Goal: Information Seeking & Learning: Learn about a topic

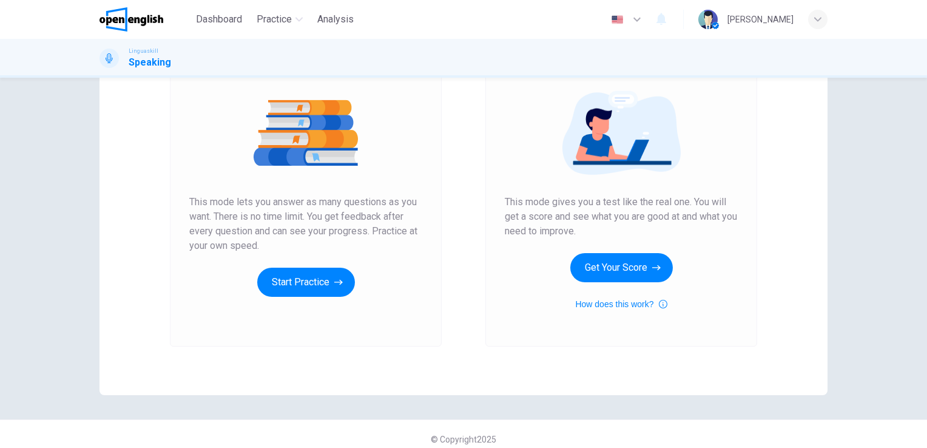
scroll to position [129, 0]
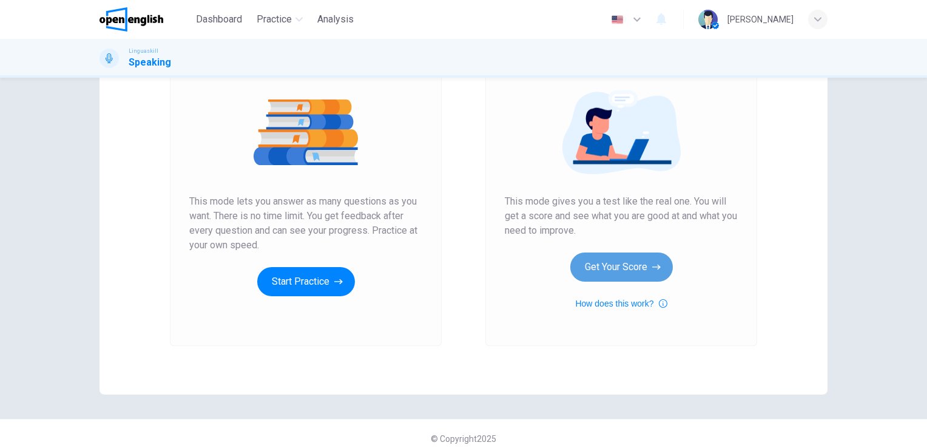
click at [609, 259] on button "Get Your Score" at bounding box center [621, 266] width 102 height 29
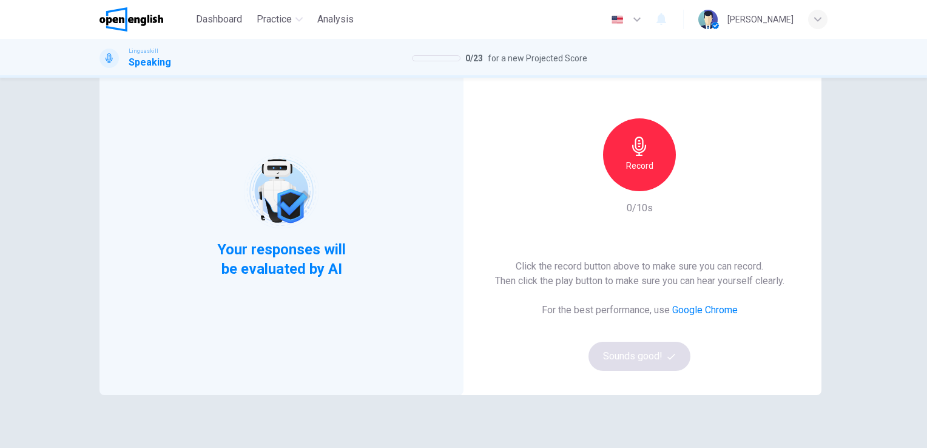
scroll to position [73, 0]
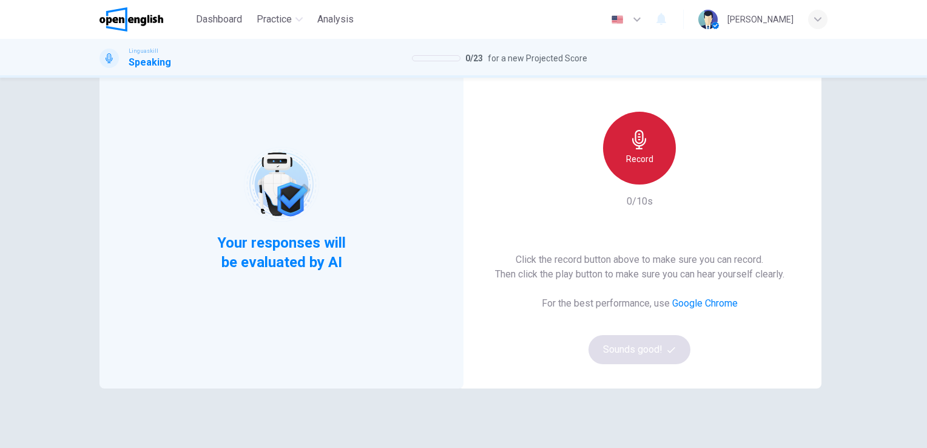
click at [638, 136] on icon "button" at bounding box center [639, 139] width 19 height 19
click at [660, 160] on div "Stop" at bounding box center [639, 148] width 73 height 73
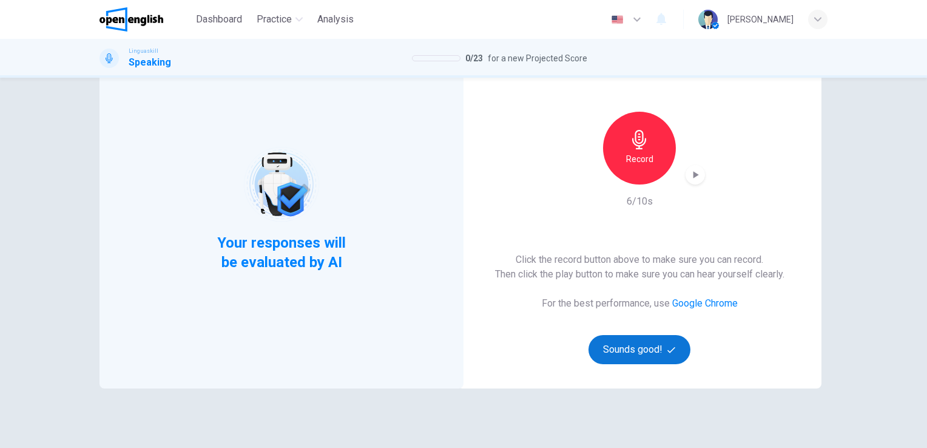
click at [659, 348] on button "Sounds good!" at bounding box center [639, 349] width 102 height 29
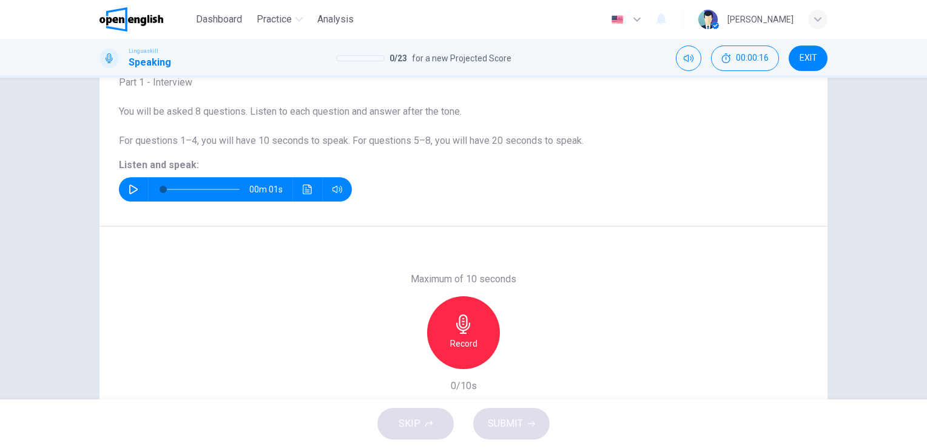
scroll to position [97, 0]
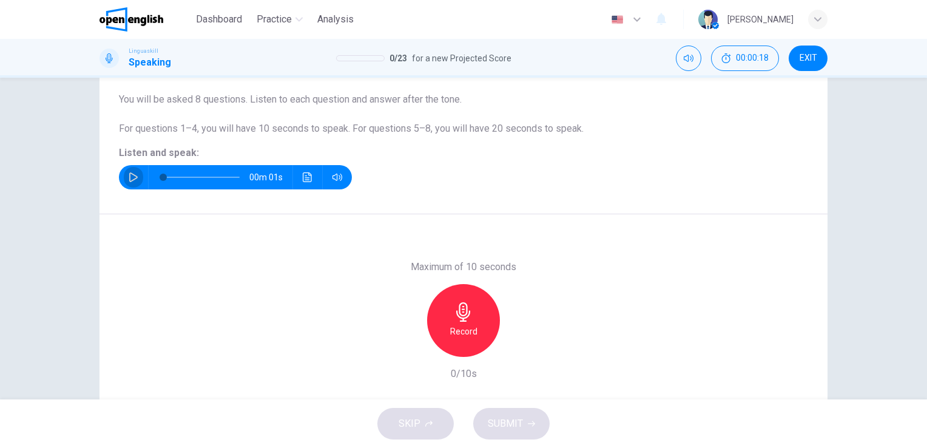
click at [129, 178] on icon "button" at bounding box center [134, 177] width 10 height 10
click at [463, 321] on div "Record" at bounding box center [463, 320] width 73 height 73
click at [468, 304] on icon "button" at bounding box center [463, 311] width 19 height 19
click at [506, 416] on span "SUBMIT" at bounding box center [505, 423] width 35 height 17
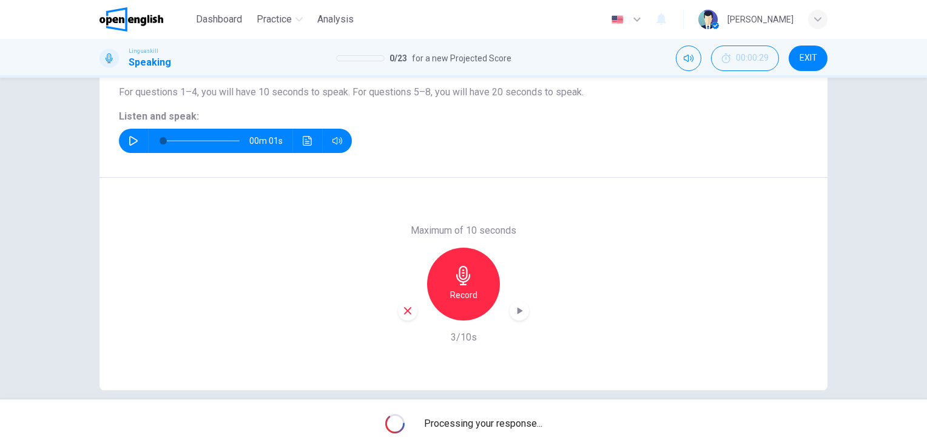
scroll to position [146, 0]
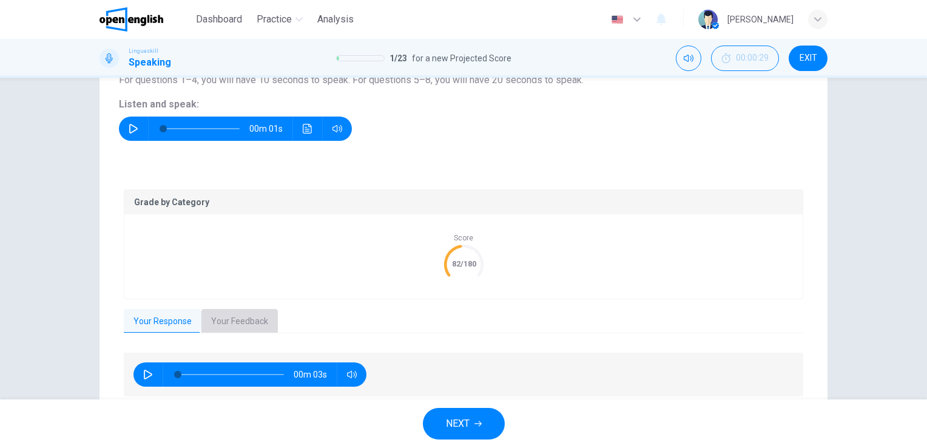
click at [227, 317] on button "Your Feedback" at bounding box center [239, 321] width 76 height 25
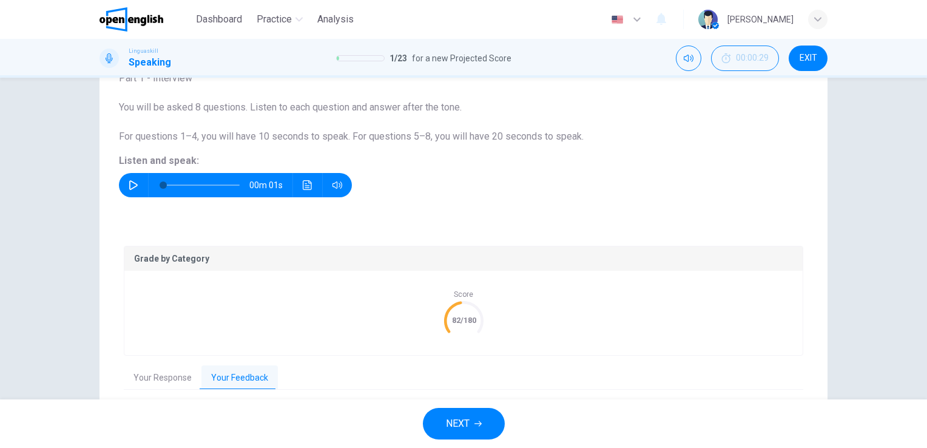
scroll to position [73, 0]
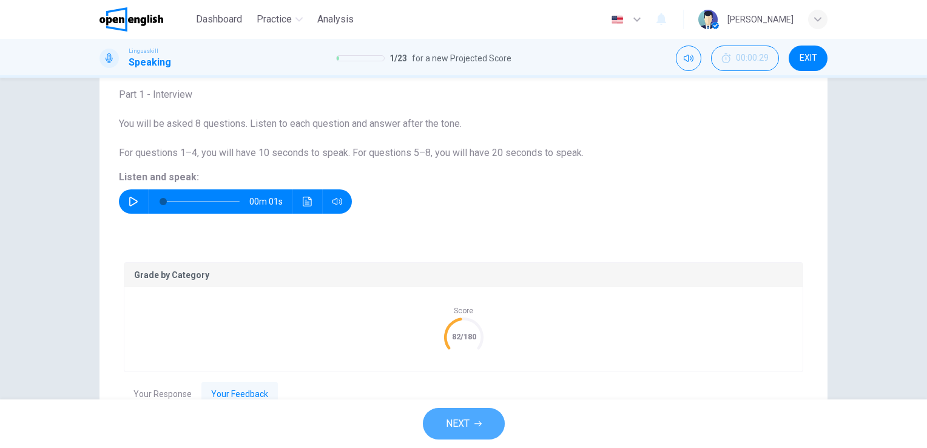
click at [474, 420] on icon "button" at bounding box center [477, 423] width 7 height 7
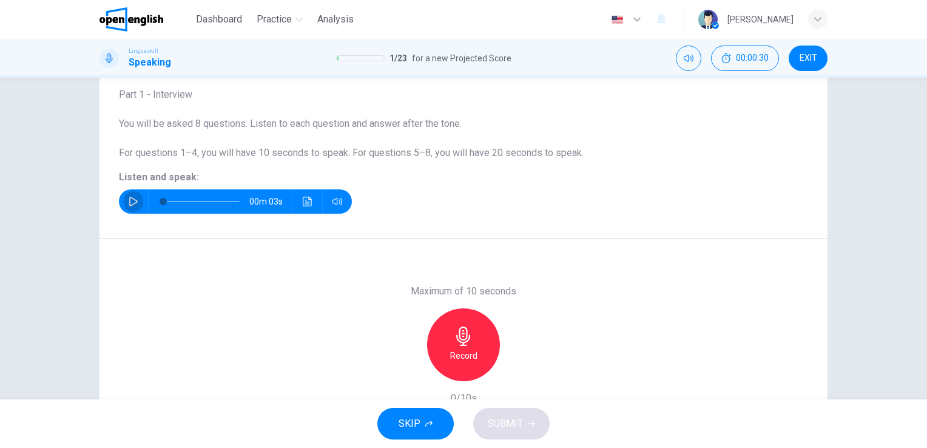
click at [132, 197] on icon "button" at bounding box center [134, 202] width 10 height 10
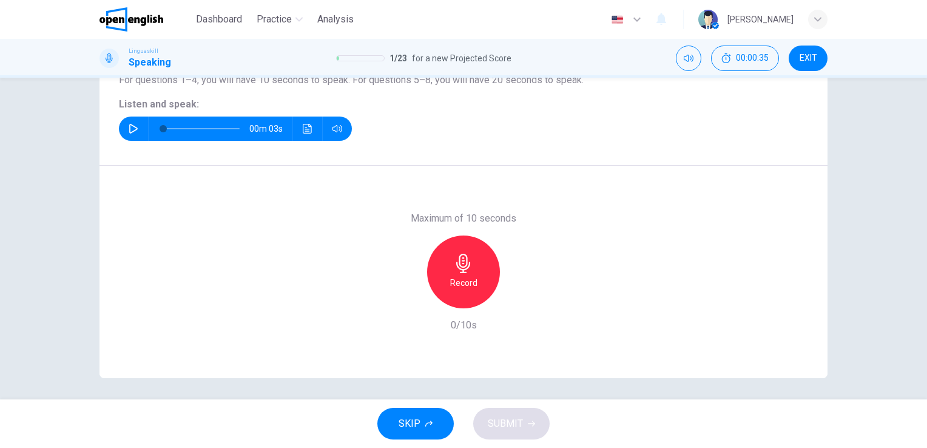
scroll to position [148, 0]
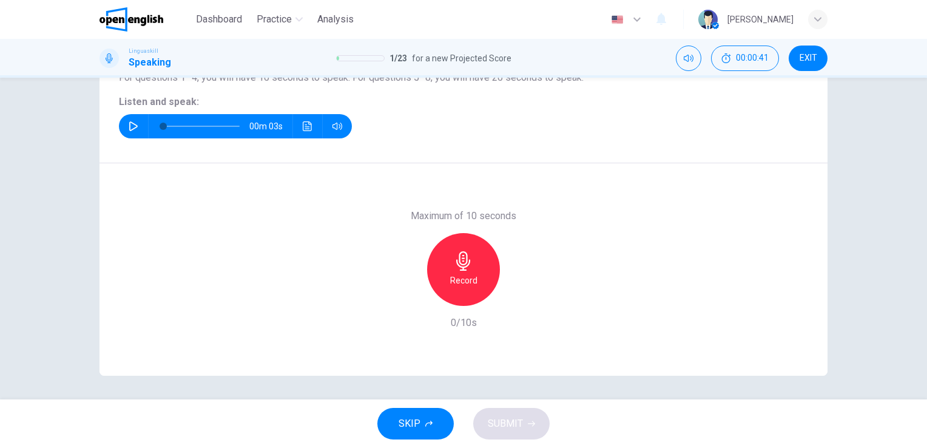
click at [461, 257] on icon "button" at bounding box center [463, 260] width 19 height 19
click at [452, 246] on div "Stop" at bounding box center [463, 269] width 73 height 73
click at [495, 421] on span "SUBMIT" at bounding box center [505, 423] width 35 height 17
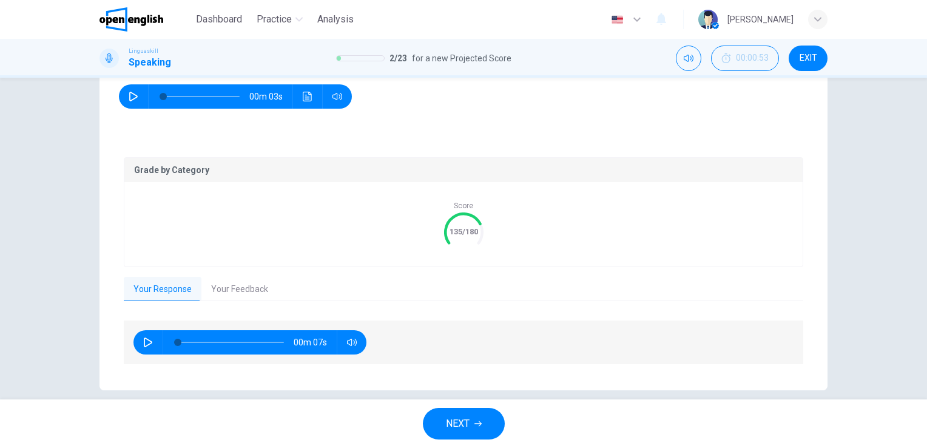
scroll to position [192, 0]
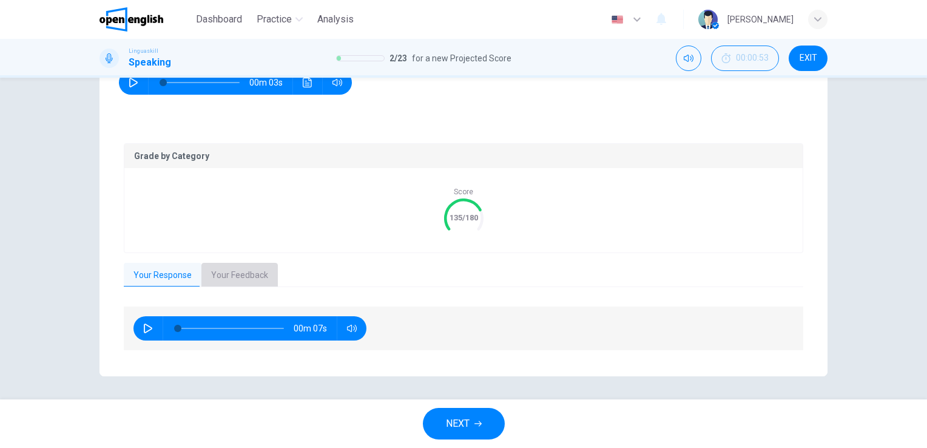
click at [223, 269] on button "Your Feedback" at bounding box center [239, 275] width 76 height 25
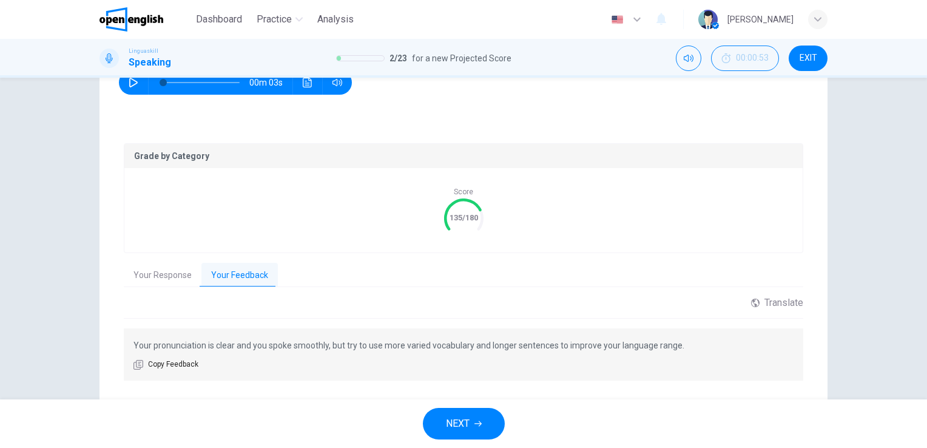
click at [463, 416] on span "NEXT" at bounding box center [458, 423] width 24 height 17
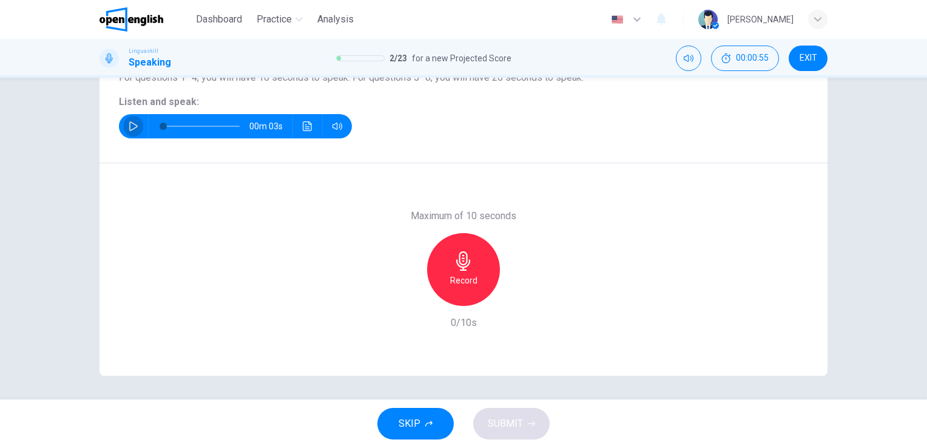
click at [129, 125] on icon "button" at bounding box center [133, 126] width 8 height 10
click at [466, 261] on icon "button" at bounding box center [463, 260] width 14 height 19
click at [454, 263] on icon "button" at bounding box center [463, 260] width 19 height 19
click at [502, 420] on span "SUBMIT" at bounding box center [505, 423] width 35 height 17
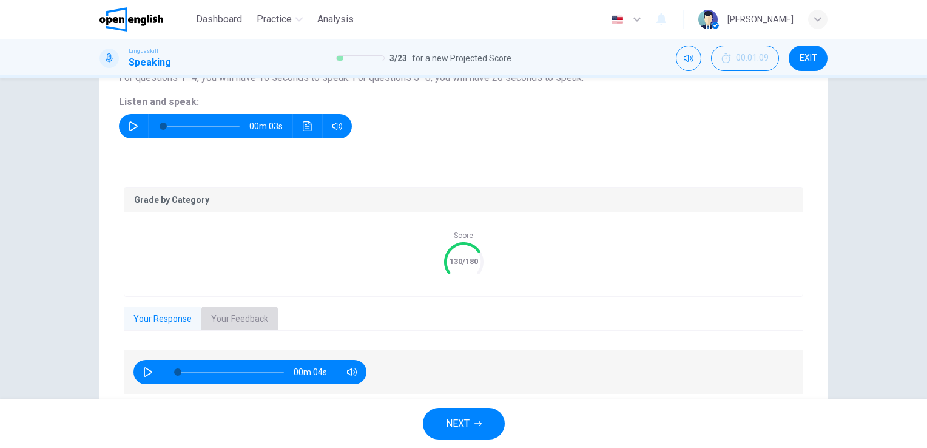
click at [243, 312] on button "Your Feedback" at bounding box center [239, 318] width 76 height 25
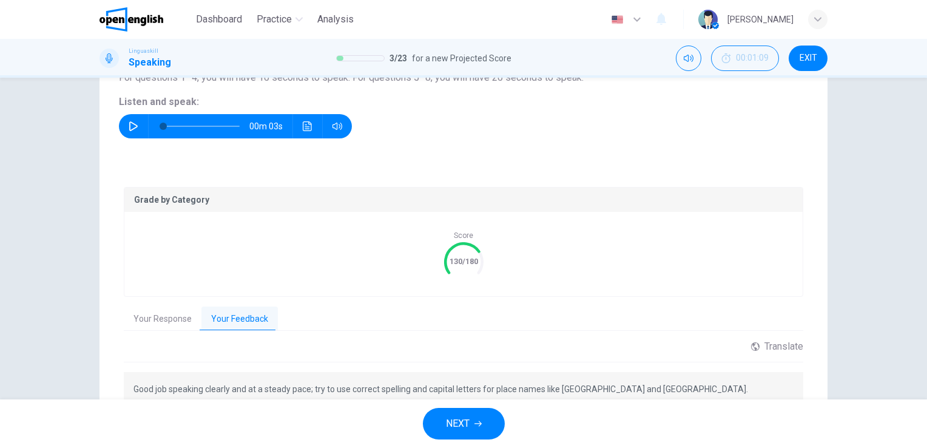
click at [926, 399] on html "This site uses cookies, as explained in our Privacy Policy . If you agree to th…" at bounding box center [463, 224] width 927 height 448
click at [924, 394] on div "Dashboard Practice Analysis English ** ​ [PERSON_NAME] Linguaskill Speaking 3 /…" at bounding box center [463, 224] width 927 height 448
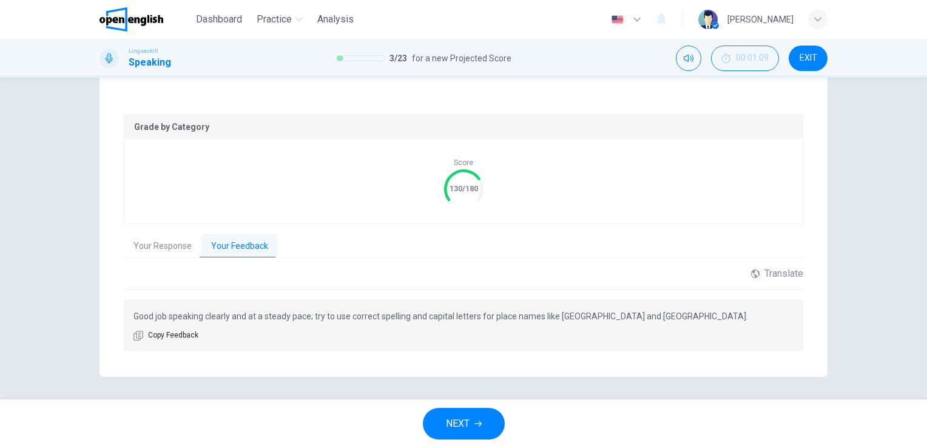
scroll to position [222, 0]
click at [449, 424] on span "NEXT" at bounding box center [458, 423] width 24 height 17
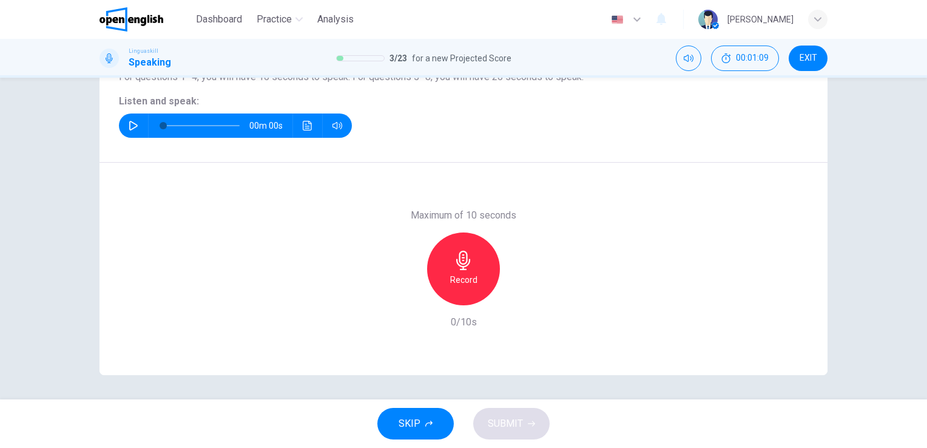
scroll to position [148, 0]
click at [133, 124] on icon "button" at bounding box center [133, 126] width 8 height 10
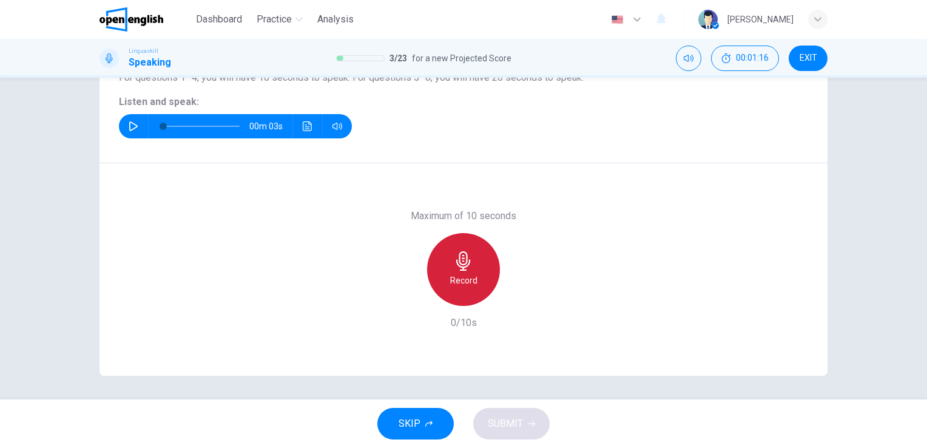
click at [457, 267] on icon "button" at bounding box center [463, 260] width 19 height 19
click at [456, 261] on icon "button" at bounding box center [463, 260] width 14 height 19
click at [461, 262] on icon "button" at bounding box center [463, 260] width 19 height 19
click at [466, 258] on icon "button" at bounding box center [463, 260] width 19 height 19
click at [472, 254] on div "Stop" at bounding box center [463, 269] width 73 height 73
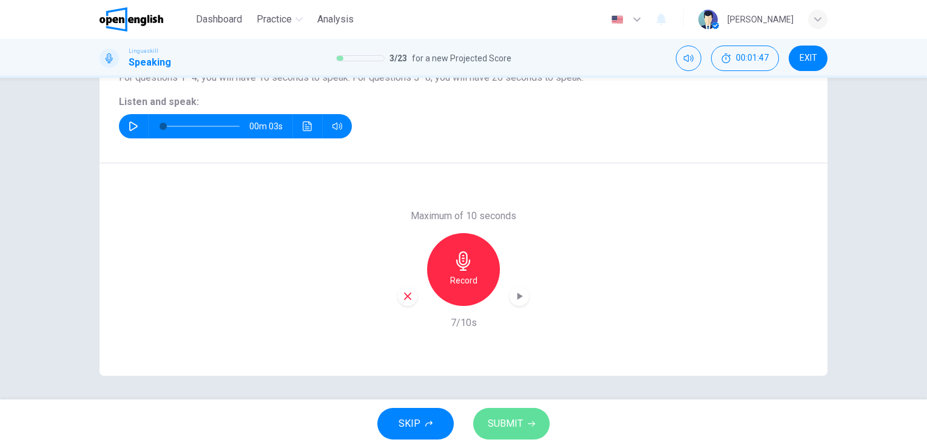
click at [516, 419] on span "SUBMIT" at bounding box center [505, 423] width 35 height 17
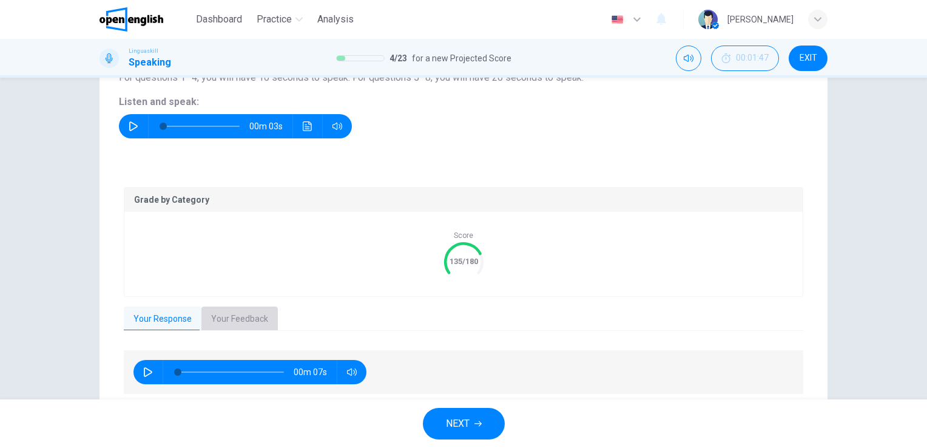
click at [254, 308] on button "Your Feedback" at bounding box center [239, 318] width 76 height 25
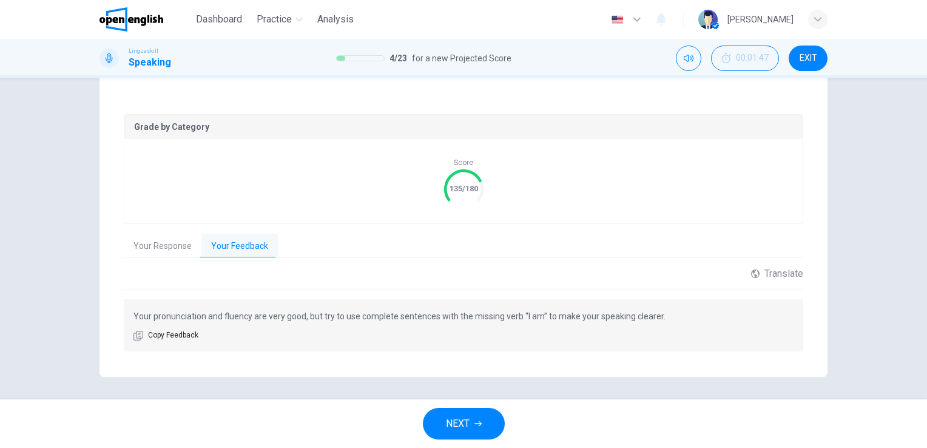
scroll to position [222, 0]
click at [461, 428] on span "NEXT" at bounding box center [458, 423] width 24 height 17
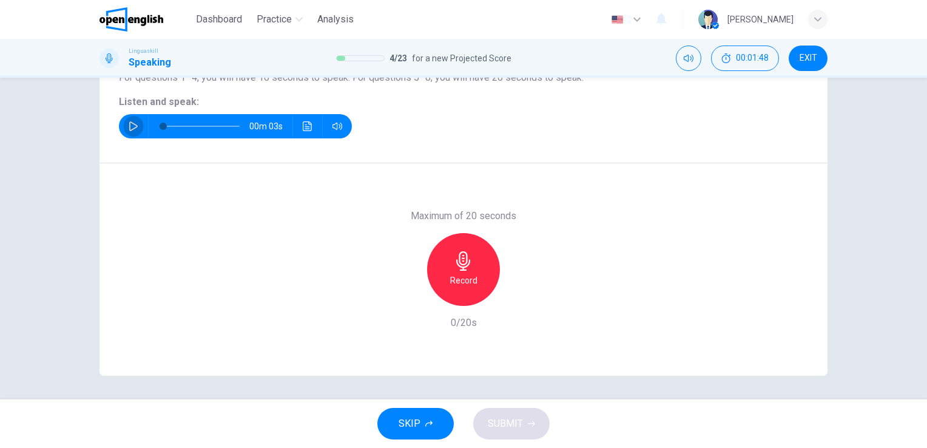
click at [135, 119] on button "button" at bounding box center [133, 126] width 19 height 24
click at [456, 264] on icon "button" at bounding box center [463, 260] width 14 height 19
click at [495, 418] on span "SUBMIT" at bounding box center [505, 423] width 35 height 17
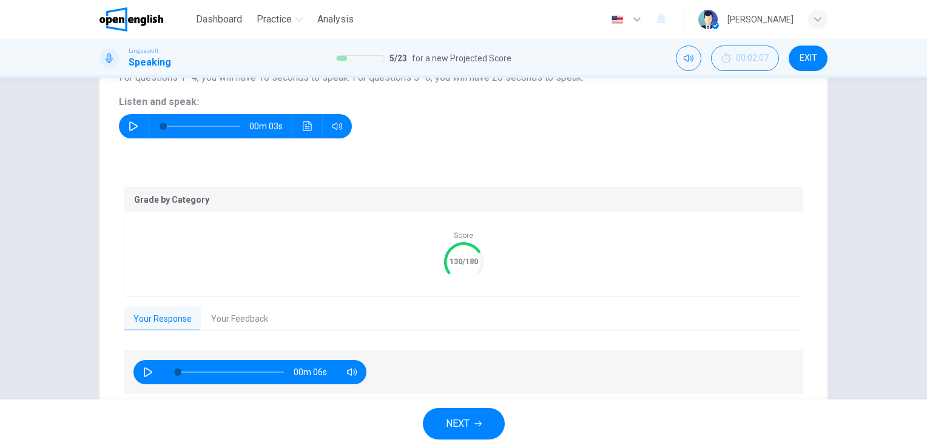
click at [233, 310] on button "Your Feedback" at bounding box center [239, 318] width 76 height 25
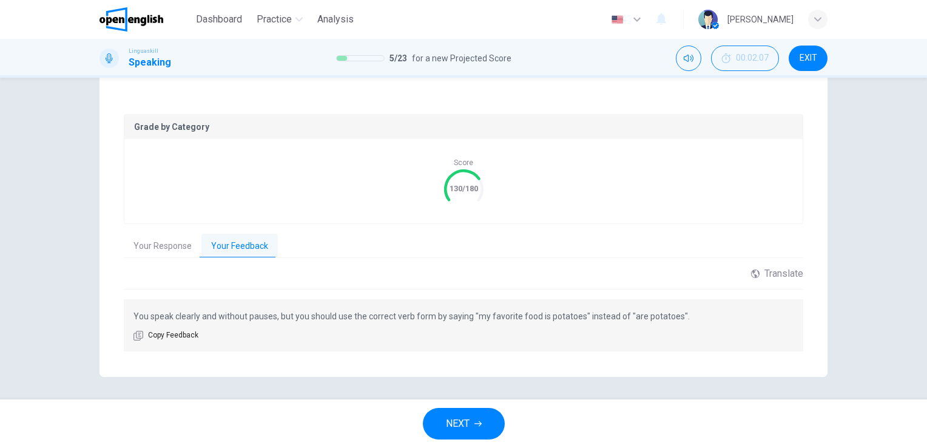
scroll to position [222, 0]
click at [465, 416] on span "NEXT" at bounding box center [458, 423] width 24 height 17
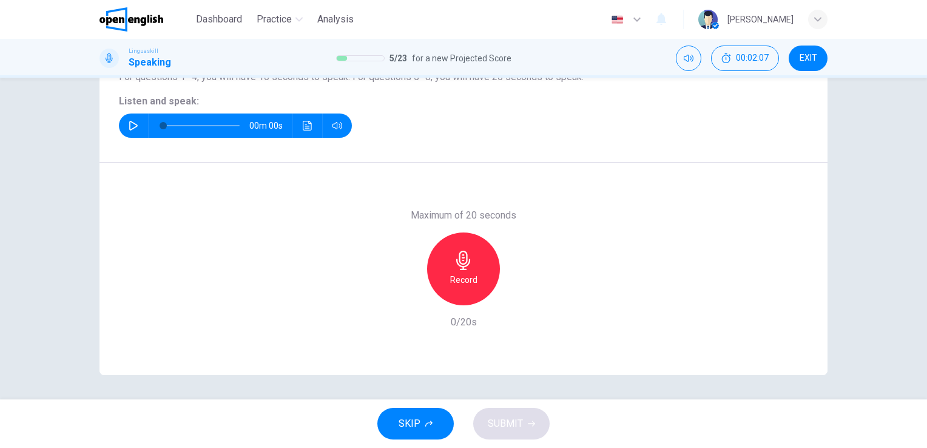
scroll to position [148, 0]
click at [131, 124] on icon "button" at bounding box center [134, 126] width 10 height 10
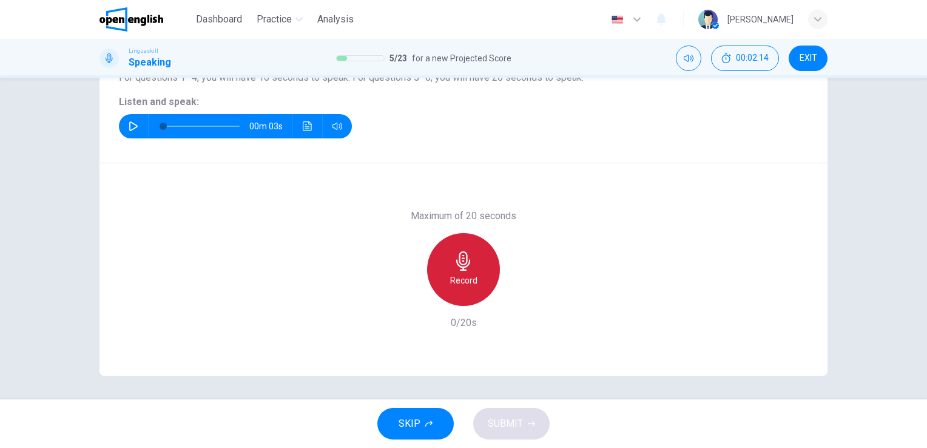
click at [468, 264] on icon "button" at bounding box center [463, 260] width 19 height 19
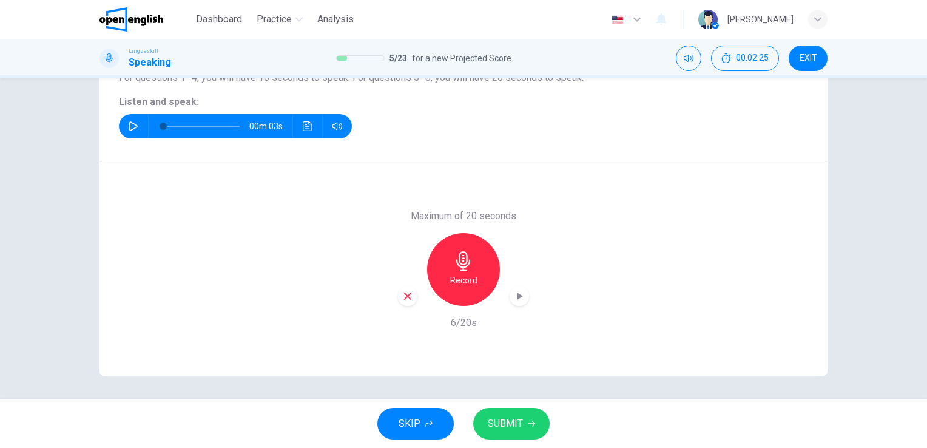
click at [495, 415] on span "SUBMIT" at bounding box center [505, 423] width 35 height 17
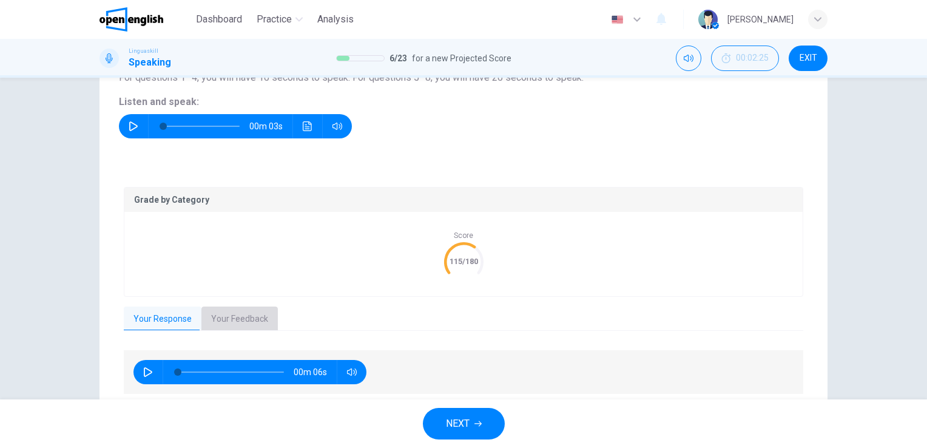
click at [243, 312] on button "Your Feedback" at bounding box center [239, 318] width 76 height 25
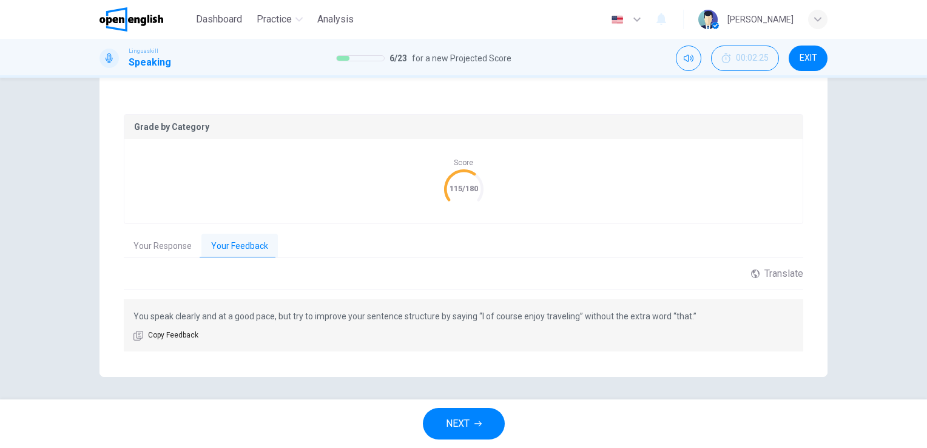
scroll to position [222, 0]
click at [460, 413] on button "NEXT" at bounding box center [464, 424] width 82 height 32
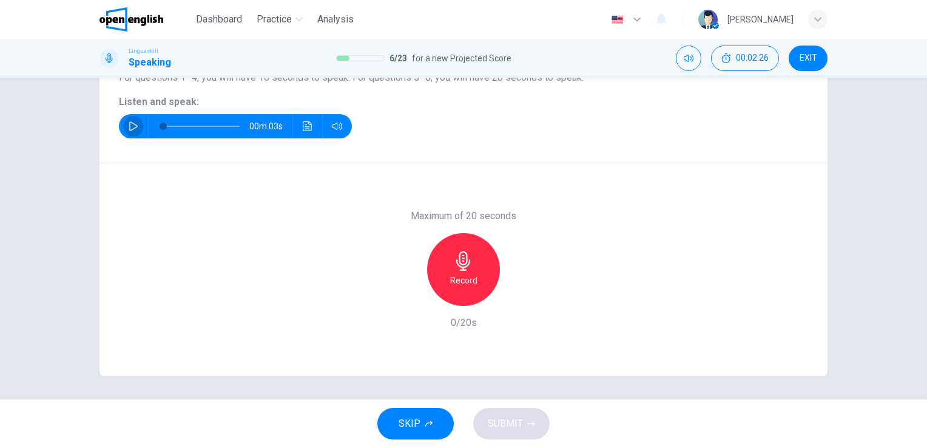
click at [130, 126] on icon "button" at bounding box center [134, 126] width 10 height 10
click at [455, 269] on icon "button" at bounding box center [463, 260] width 19 height 19
click at [516, 435] on button "SUBMIT" at bounding box center [511, 424] width 76 height 32
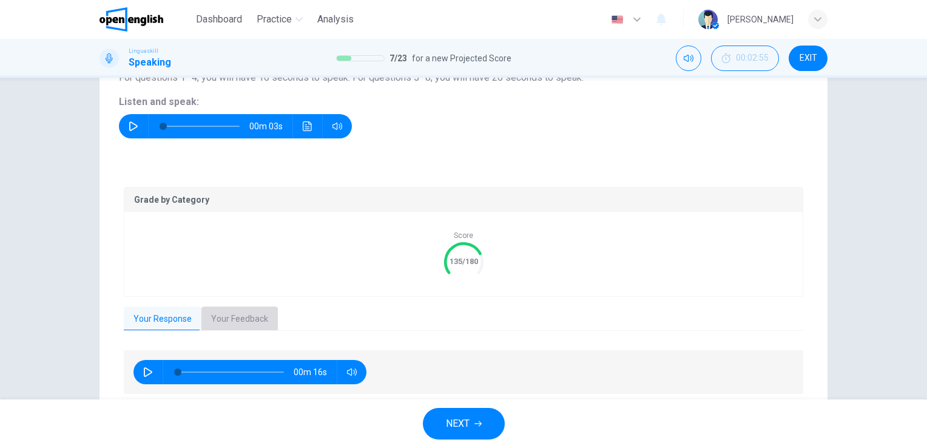
click at [247, 323] on button "Your Feedback" at bounding box center [239, 318] width 76 height 25
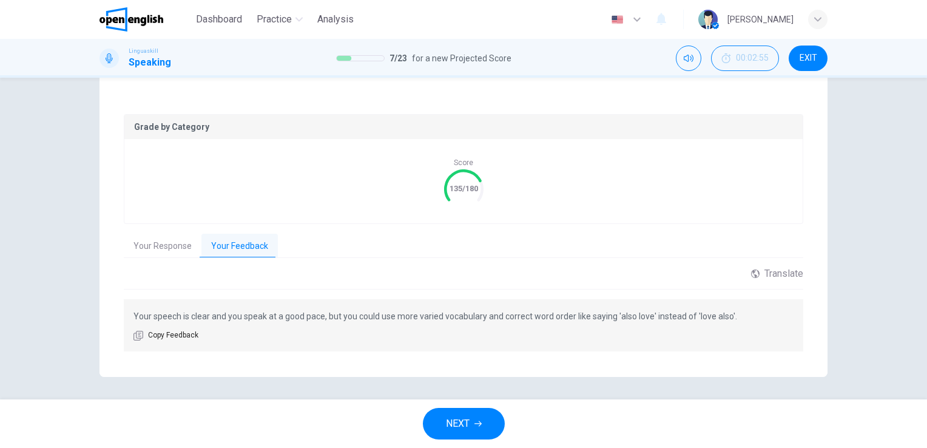
scroll to position [222, 0]
click at [451, 422] on span "NEXT" at bounding box center [458, 423] width 24 height 17
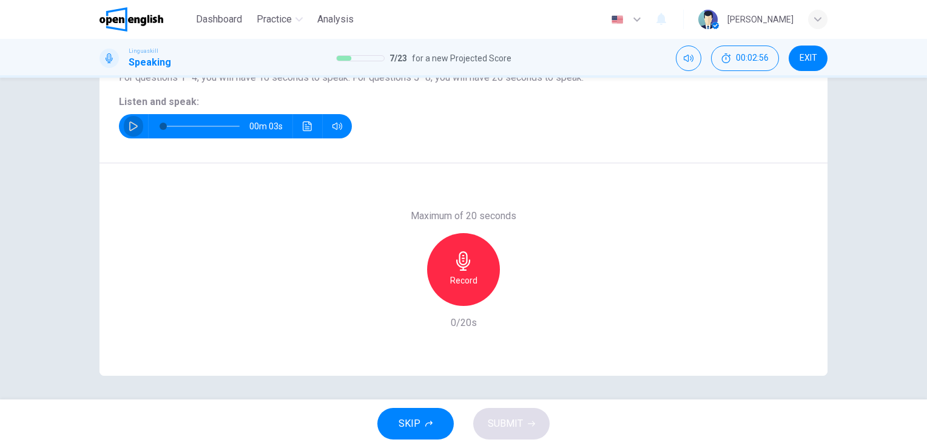
click at [129, 129] on icon "button" at bounding box center [133, 126] width 8 height 10
type input "*"
click at [469, 266] on icon "button" at bounding box center [463, 260] width 19 height 19
click at [459, 266] on icon "button" at bounding box center [463, 260] width 14 height 19
click at [524, 423] on button "SUBMIT" at bounding box center [511, 424] width 76 height 32
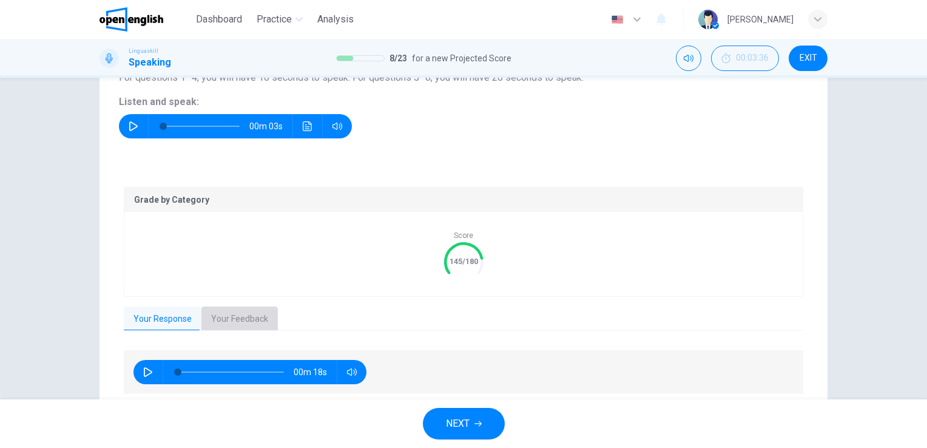
click at [246, 311] on button "Your Feedback" at bounding box center [239, 318] width 76 height 25
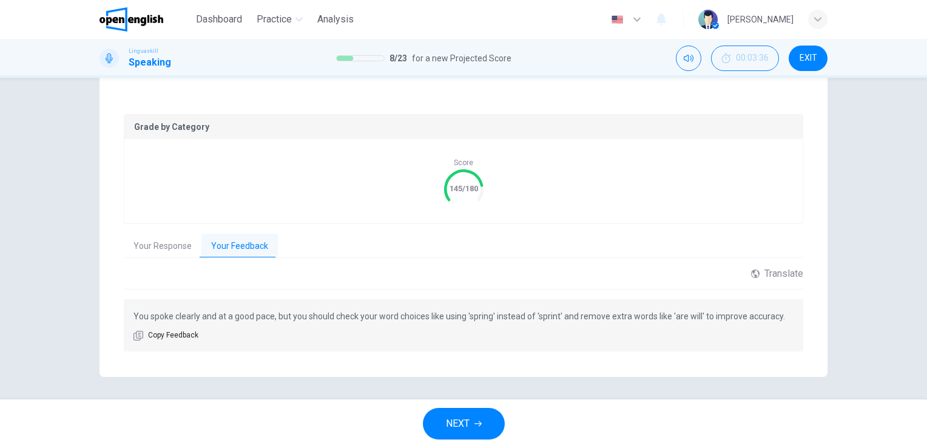
scroll to position [222, 0]
click at [471, 420] on button "NEXT" at bounding box center [464, 424] width 82 height 32
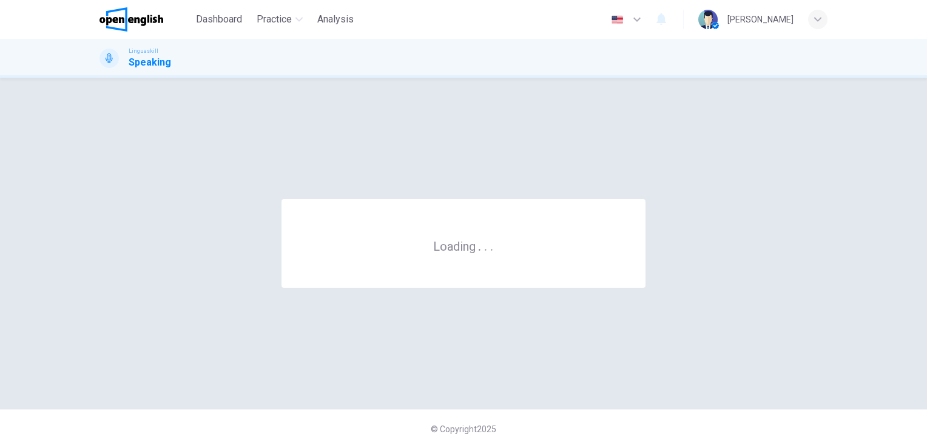
scroll to position [0, 0]
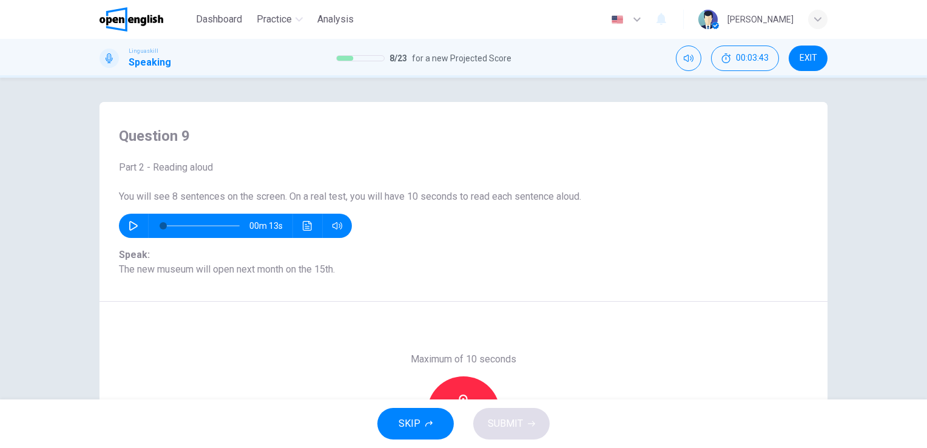
click at [919, 396] on div "Question 9 Part 2 - Reading aloud You will see 8 sentences on the screen. On a …" at bounding box center [463, 238] width 927 height 321
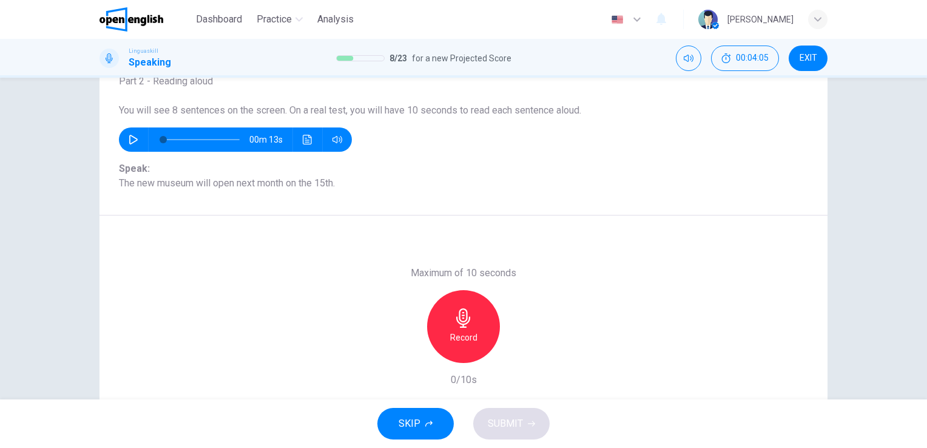
scroll to position [75, 0]
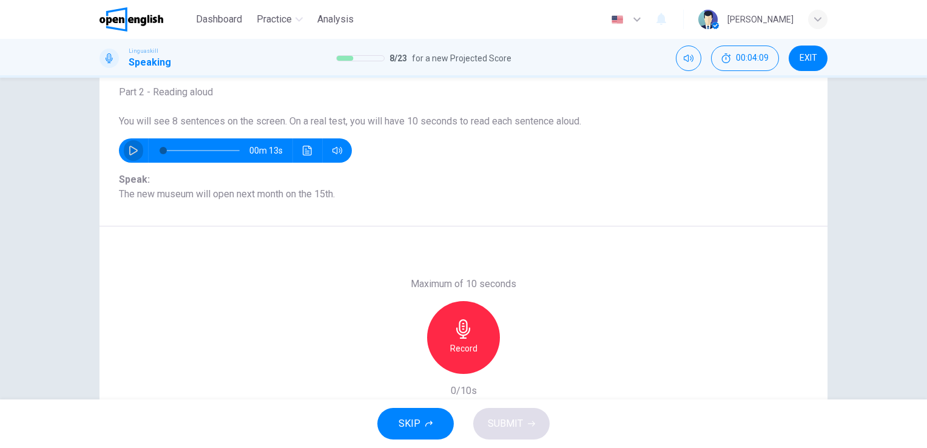
click at [129, 150] on icon "button" at bounding box center [134, 151] width 10 height 10
type input "*"
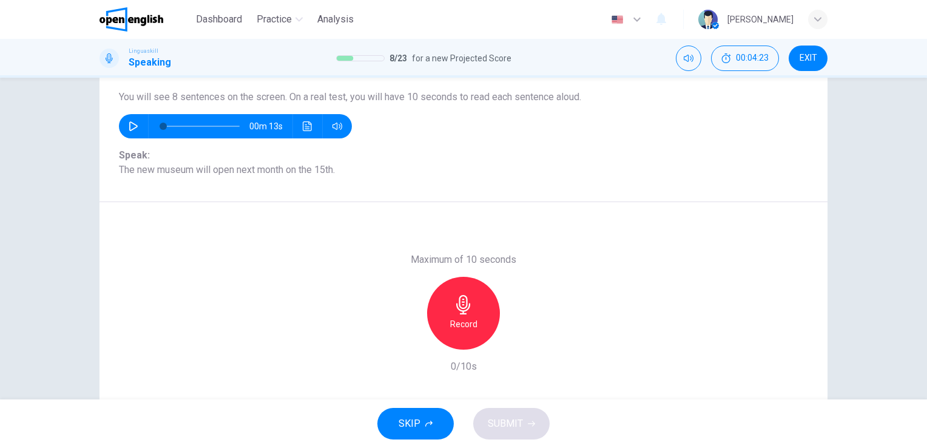
scroll to position [148, 0]
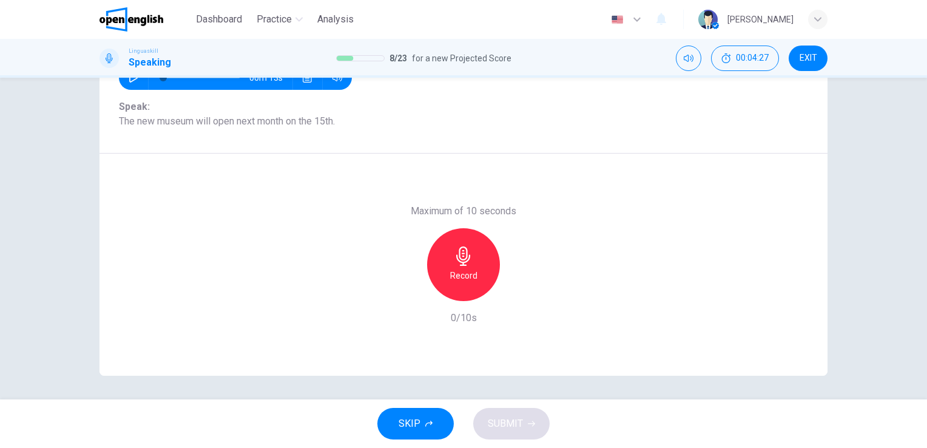
click at [915, 86] on div "Question 9 Part 2 - Reading aloud You will see 8 sentences on the screen. On a …" at bounding box center [463, 238] width 927 height 321
click at [457, 255] on icon "button" at bounding box center [463, 255] width 19 height 19
click at [517, 421] on span "SUBMIT" at bounding box center [505, 423] width 35 height 17
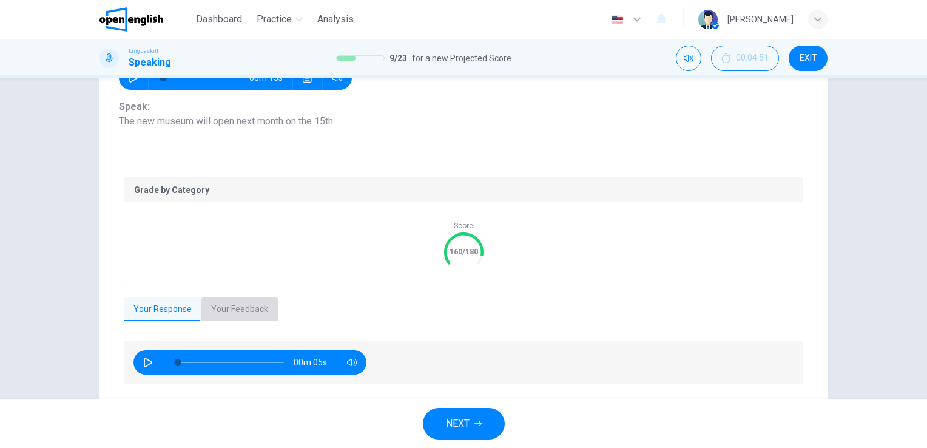
click at [229, 311] on button "Your Feedback" at bounding box center [239, 309] width 76 height 25
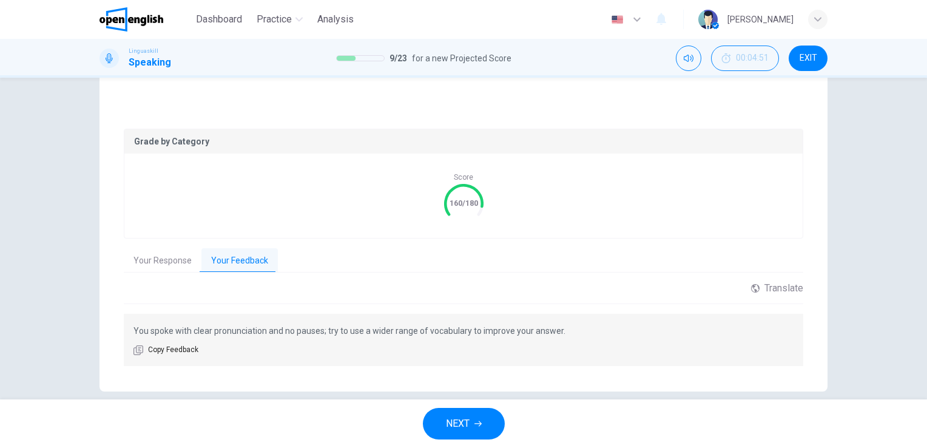
scroll to position [212, 0]
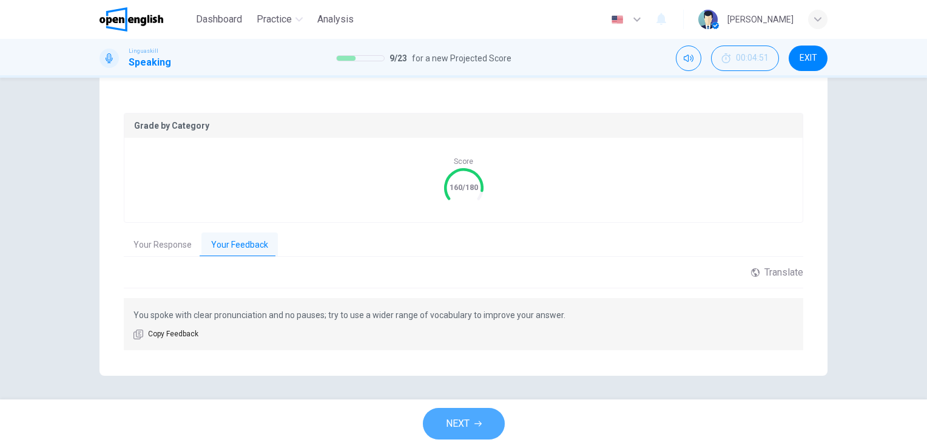
click at [485, 427] on button "NEXT" at bounding box center [464, 424] width 82 height 32
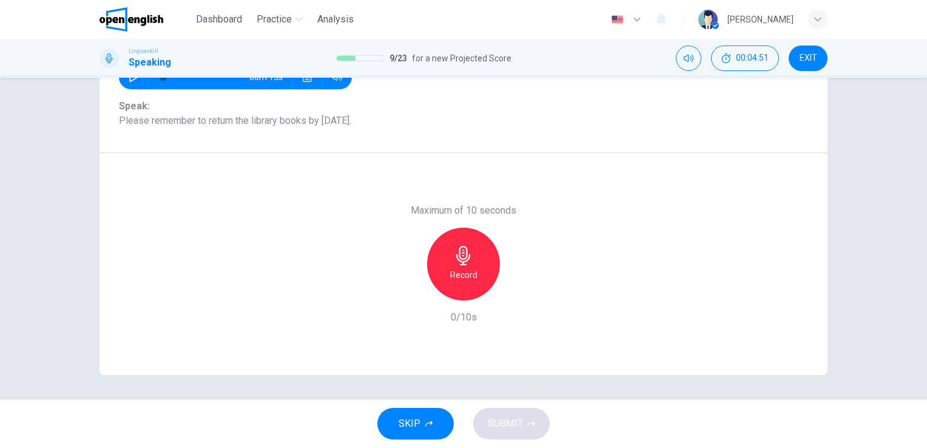
scroll to position [148, 0]
click at [457, 263] on icon "button" at bounding box center [463, 255] width 19 height 19
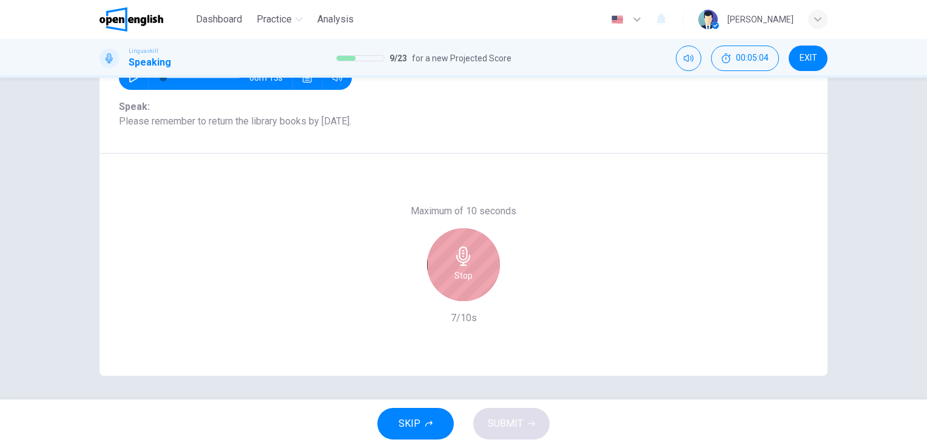
click at [454, 250] on icon "button" at bounding box center [463, 255] width 19 height 19
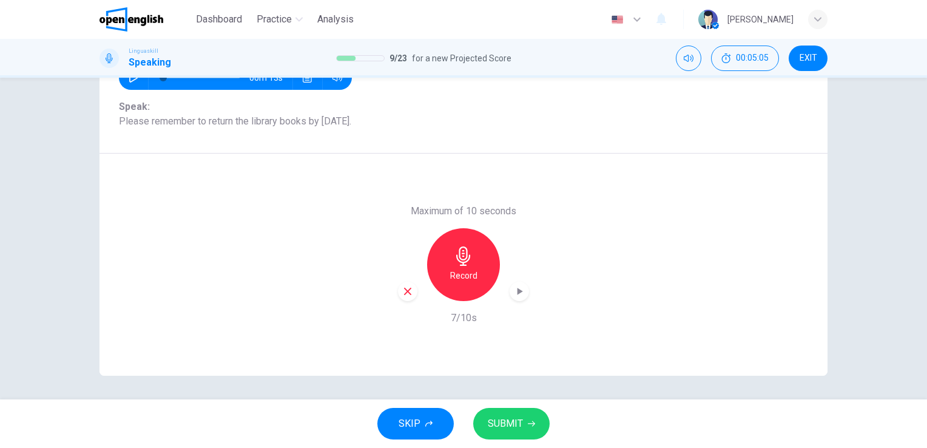
click at [500, 416] on span "SUBMIT" at bounding box center [505, 423] width 35 height 17
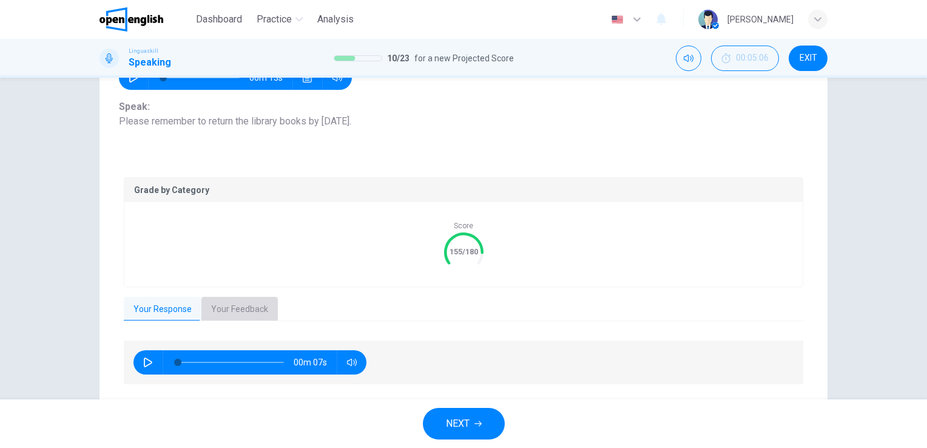
click at [231, 301] on button "Your Feedback" at bounding box center [239, 309] width 76 height 25
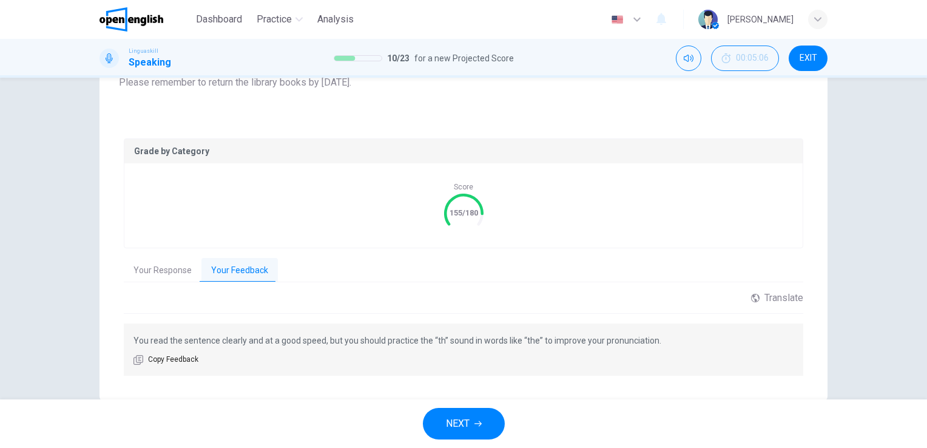
scroll to position [212, 0]
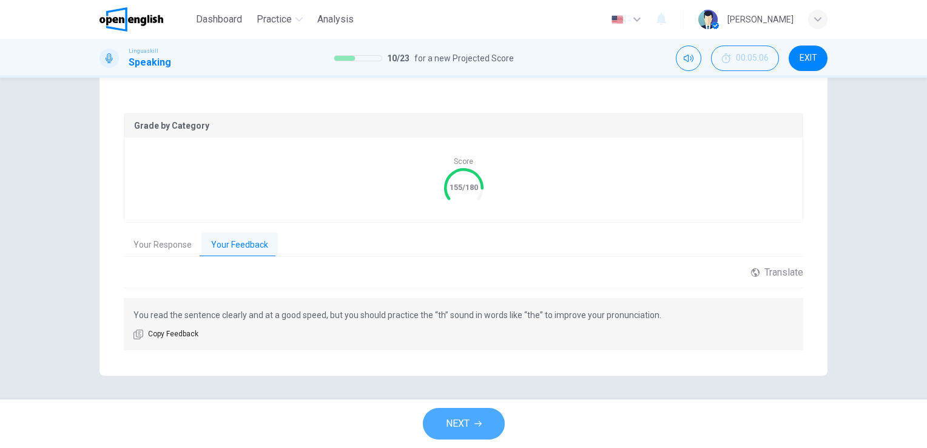
click at [466, 427] on span "NEXT" at bounding box center [458, 423] width 24 height 17
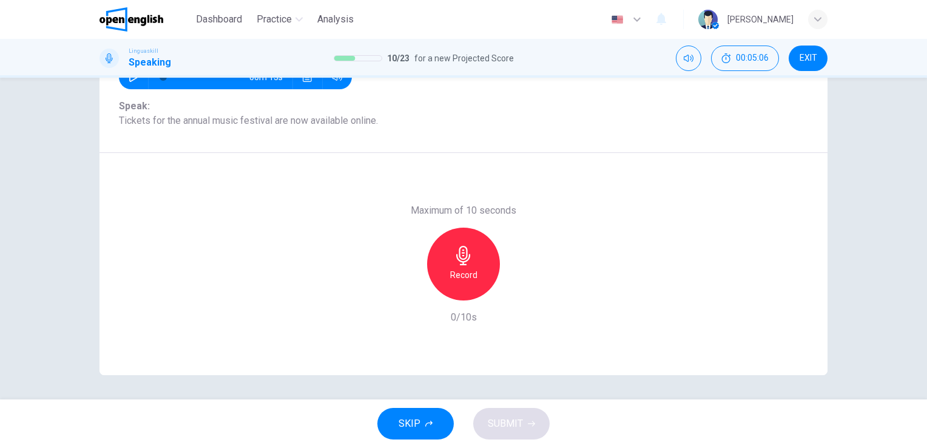
scroll to position [148, 0]
click at [454, 251] on icon "button" at bounding box center [463, 255] width 19 height 19
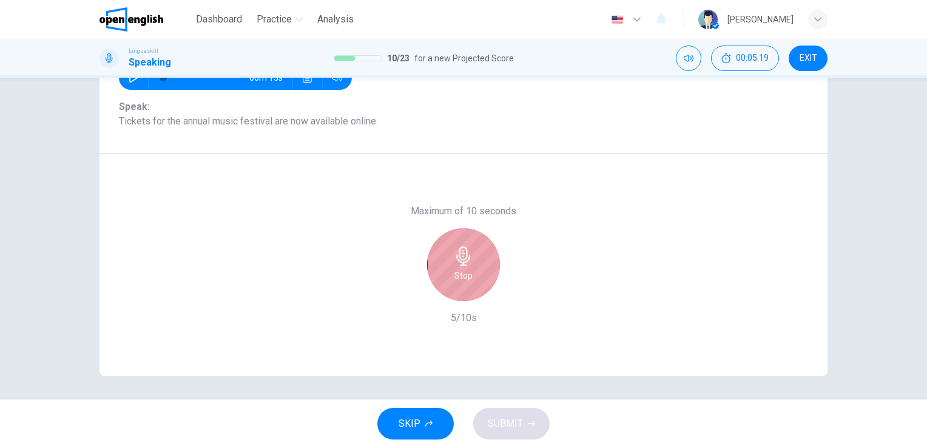
click at [472, 238] on div "Stop" at bounding box center [463, 264] width 73 height 73
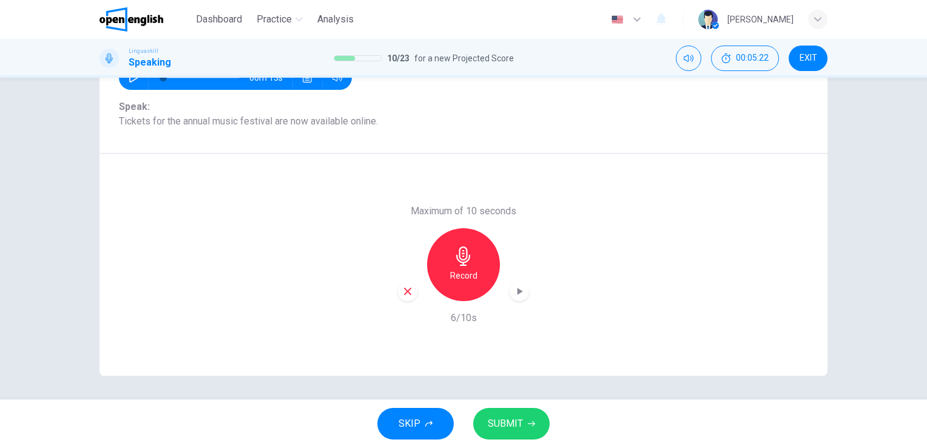
click at [507, 428] on span "SUBMIT" at bounding box center [505, 423] width 35 height 17
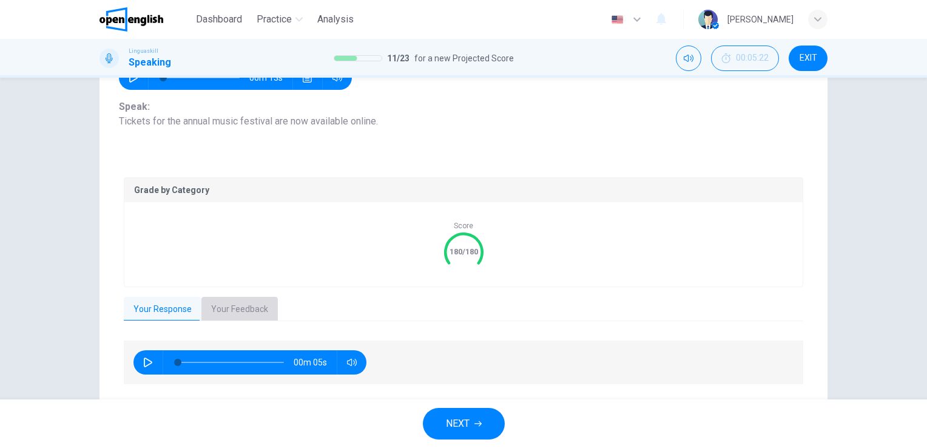
click at [234, 305] on button "Your Feedback" at bounding box center [239, 309] width 76 height 25
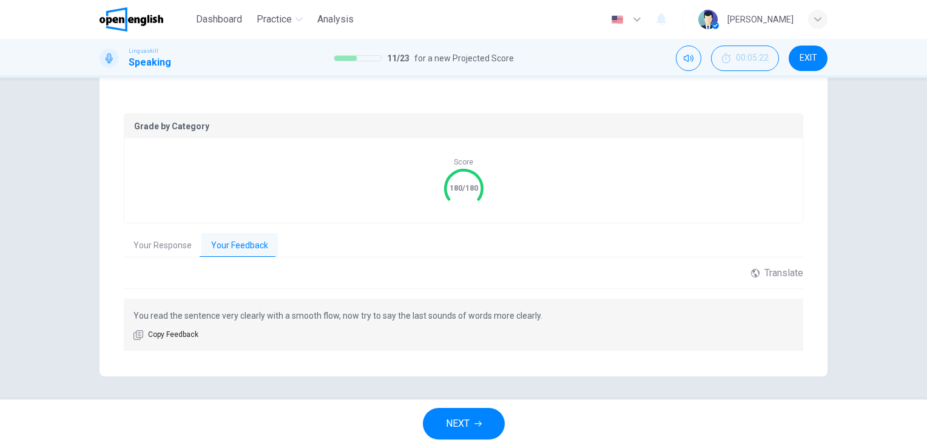
scroll to position [212, 0]
click at [471, 417] on button "NEXT" at bounding box center [464, 424] width 82 height 32
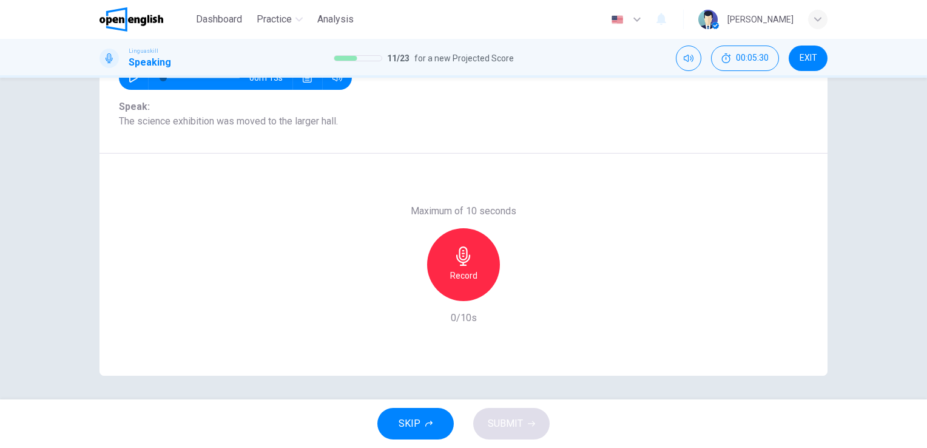
click at [462, 251] on icon "button" at bounding box center [463, 255] width 19 height 19
click at [505, 420] on span "SUBMIT" at bounding box center [505, 423] width 35 height 17
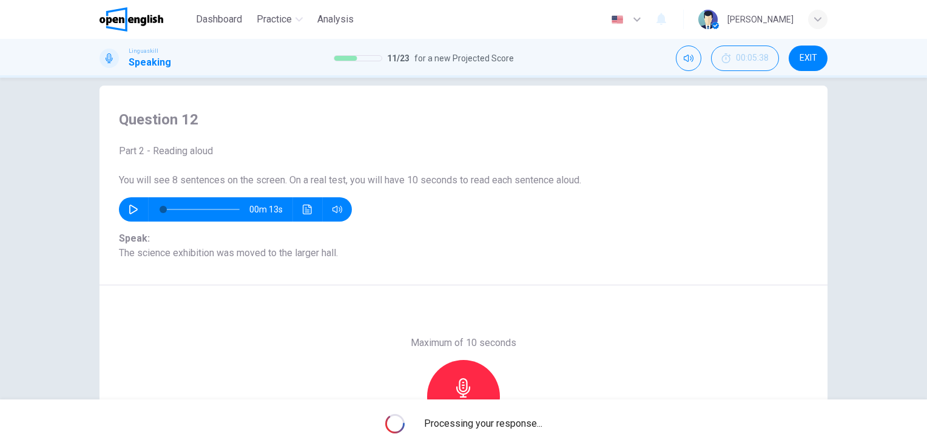
scroll to position [24, 0]
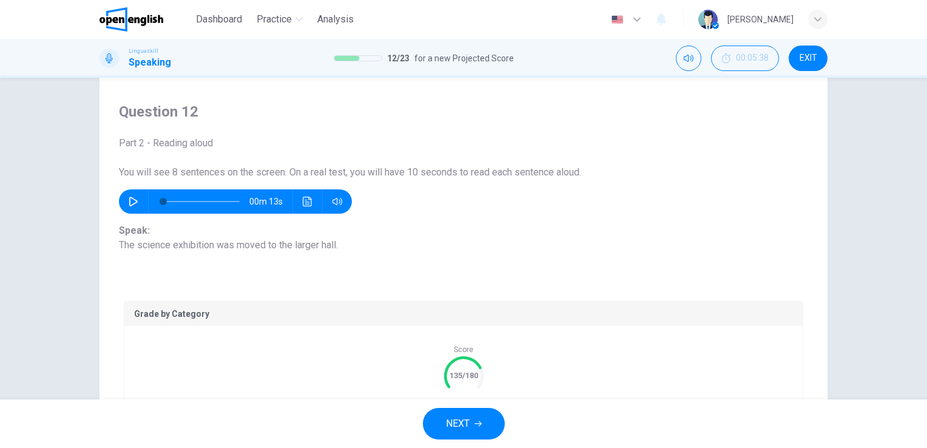
click at [919, 389] on div "Question 12 Part 2 - Reading aloud You will see 8 sentences on the screen. On a…" at bounding box center [463, 238] width 927 height 321
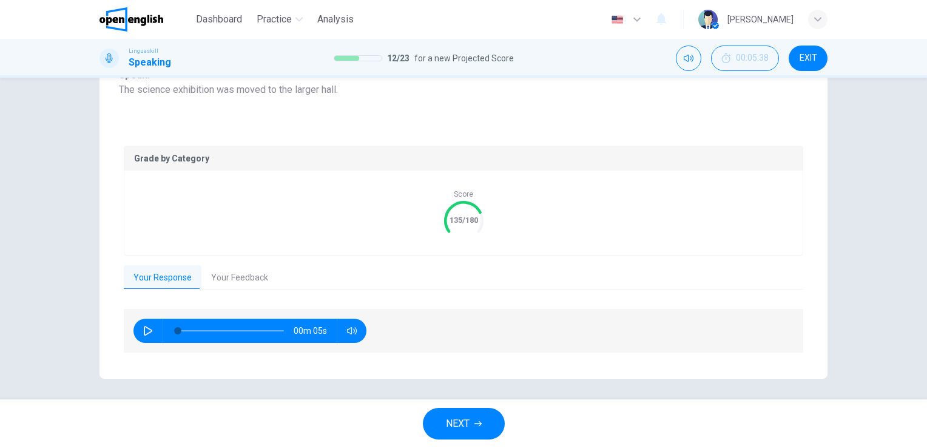
scroll to position [182, 0]
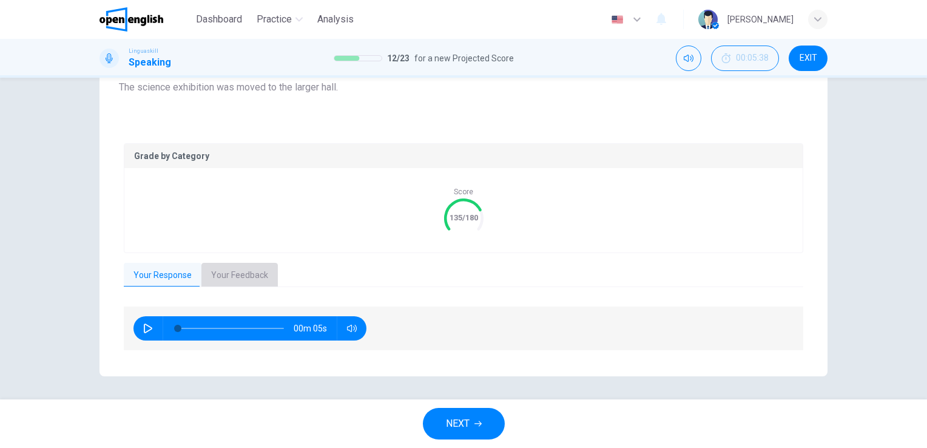
click at [233, 274] on button "Your Feedback" at bounding box center [239, 275] width 76 height 25
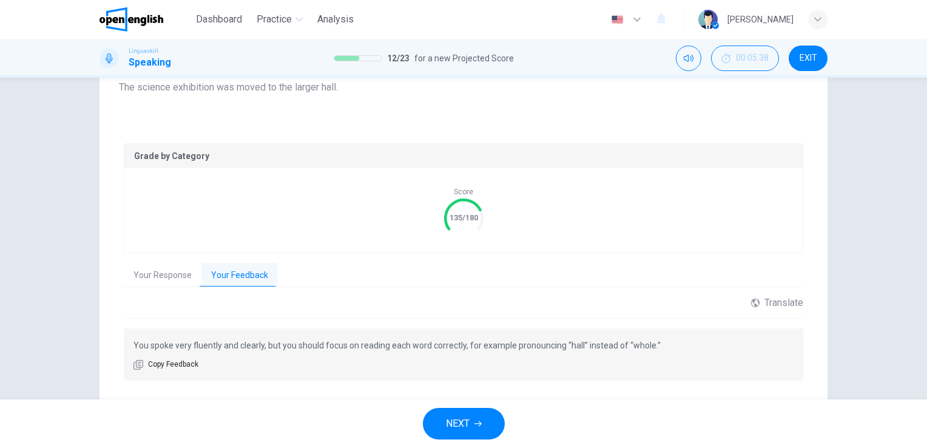
click at [457, 417] on span "NEXT" at bounding box center [458, 423] width 24 height 17
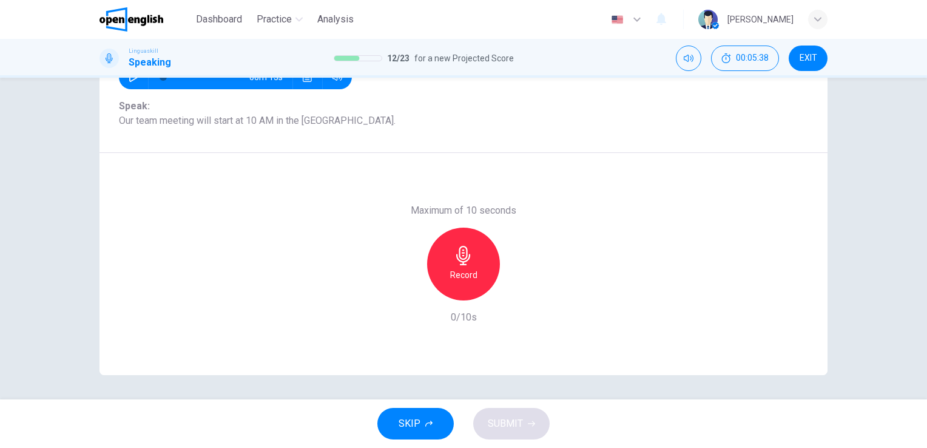
scroll to position [148, 0]
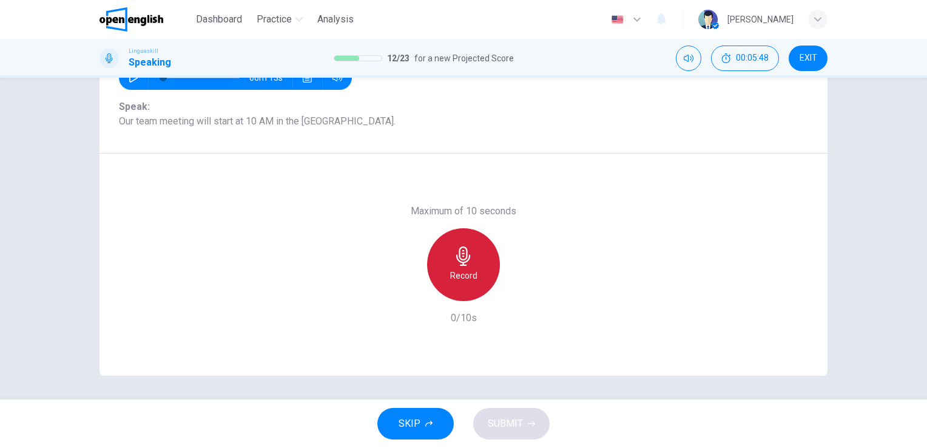
click at [463, 254] on icon "button" at bounding box center [463, 255] width 14 height 19
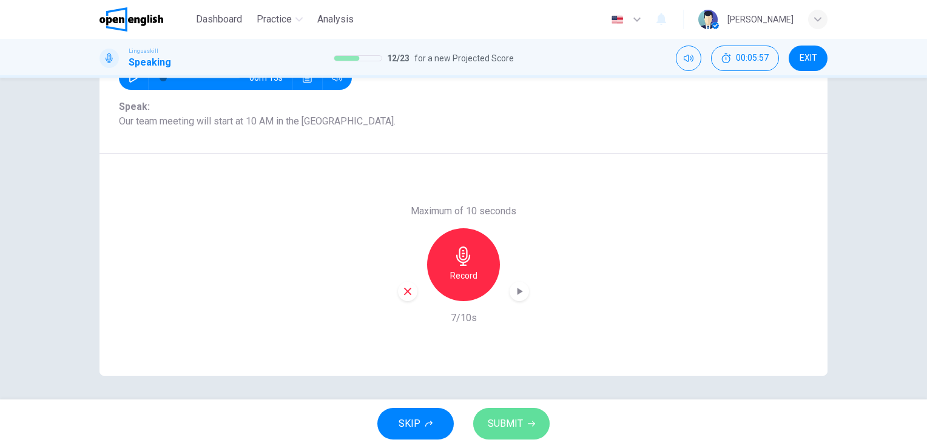
click at [508, 432] on button "SUBMIT" at bounding box center [511, 424] width 76 height 32
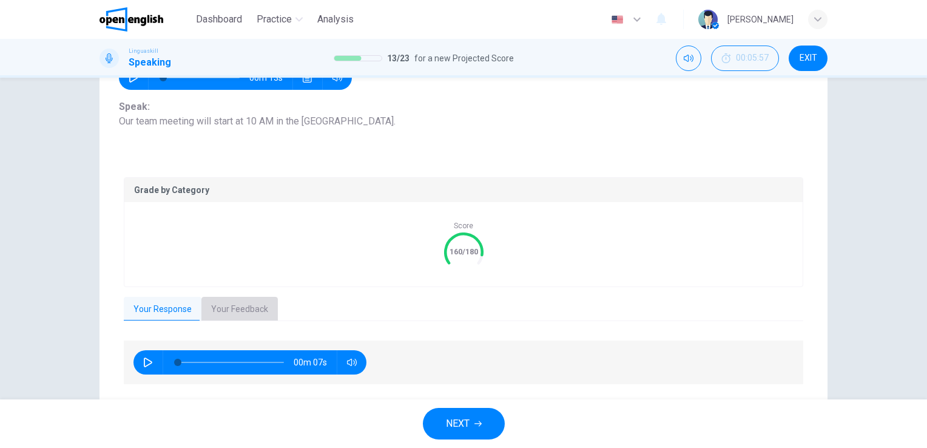
click at [229, 300] on button "Your Feedback" at bounding box center [239, 309] width 76 height 25
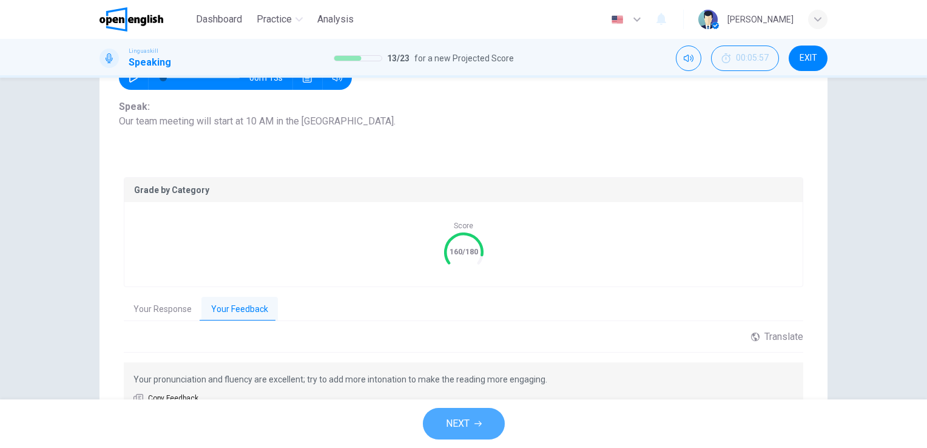
click at [466, 421] on span "NEXT" at bounding box center [458, 423] width 24 height 17
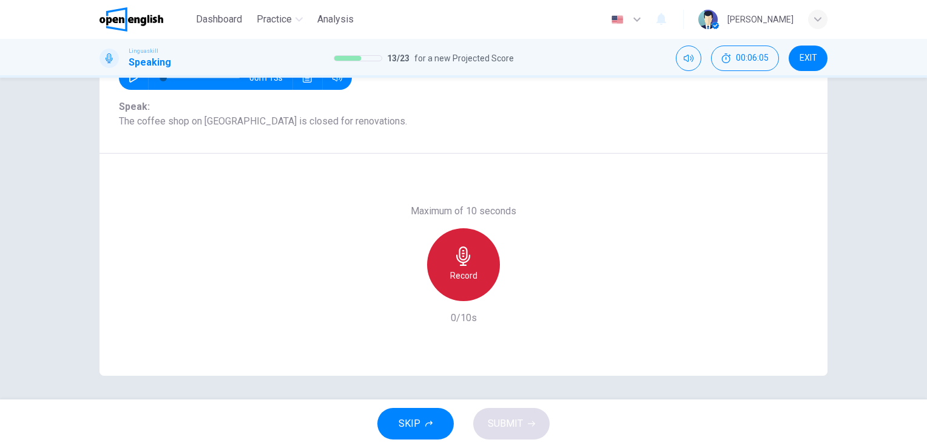
click at [456, 254] on icon "button" at bounding box center [463, 255] width 14 height 19
click at [459, 256] on icon "button" at bounding box center [463, 255] width 19 height 19
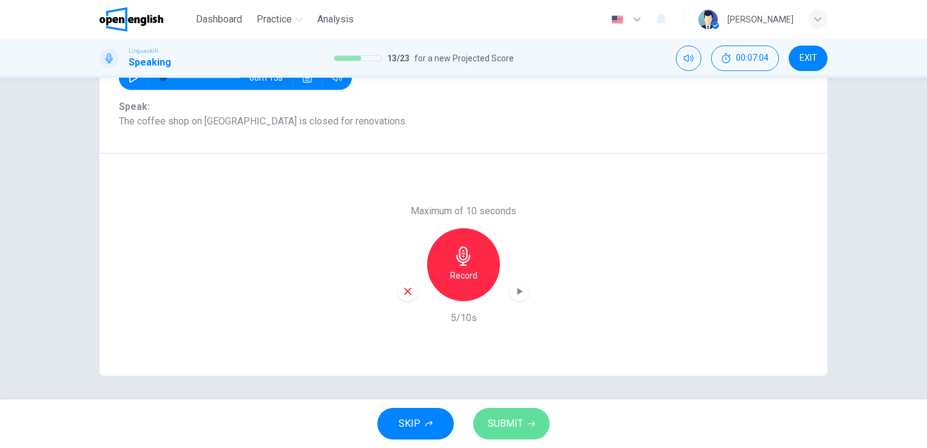
click at [508, 422] on span "SUBMIT" at bounding box center [505, 423] width 35 height 17
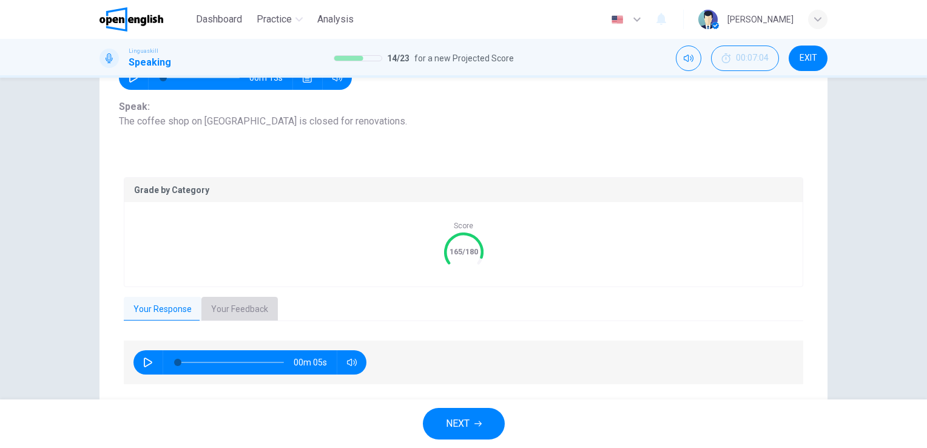
click at [233, 306] on button "Your Feedback" at bounding box center [239, 309] width 76 height 25
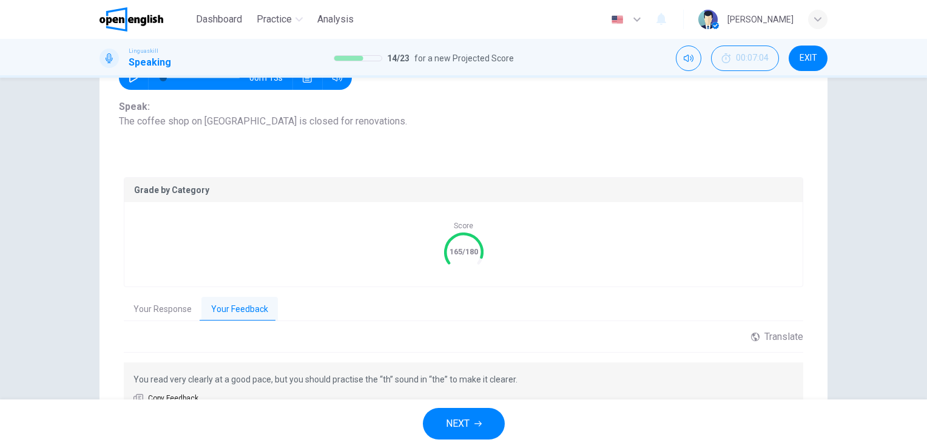
click at [473, 422] on button "NEXT" at bounding box center [464, 424] width 82 height 32
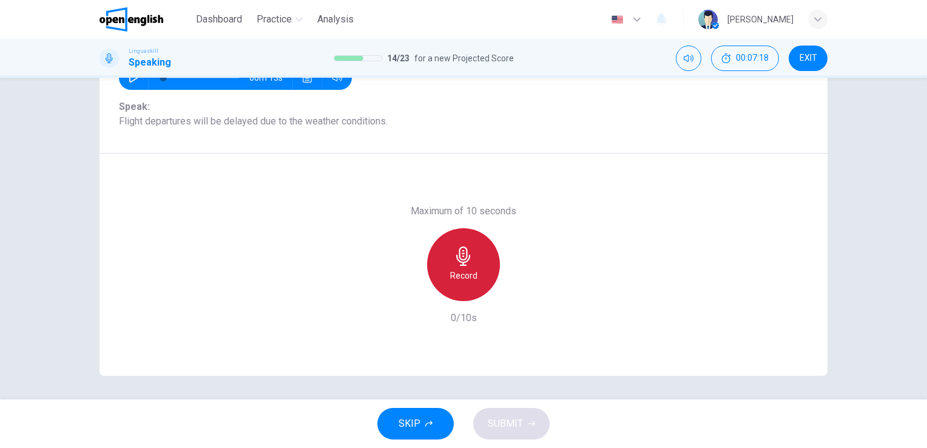
click at [468, 255] on icon "button" at bounding box center [463, 255] width 19 height 19
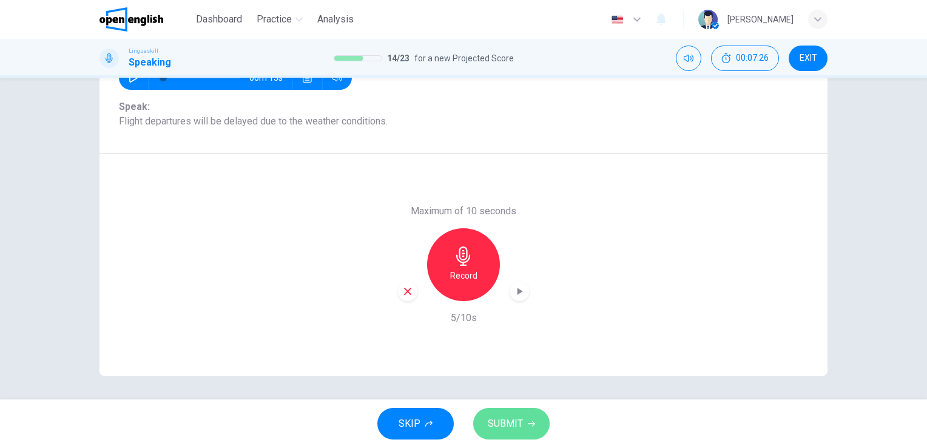
click at [524, 435] on button "SUBMIT" at bounding box center [511, 424] width 76 height 32
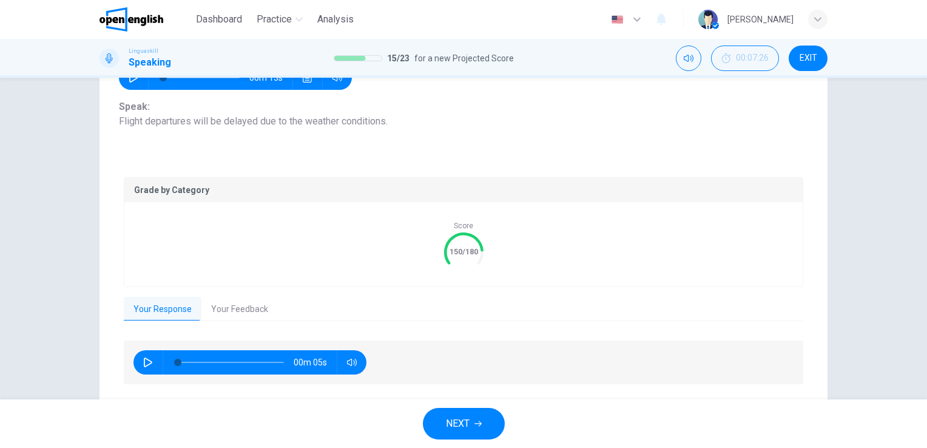
click at [241, 305] on button "Your Feedback" at bounding box center [239, 309] width 76 height 25
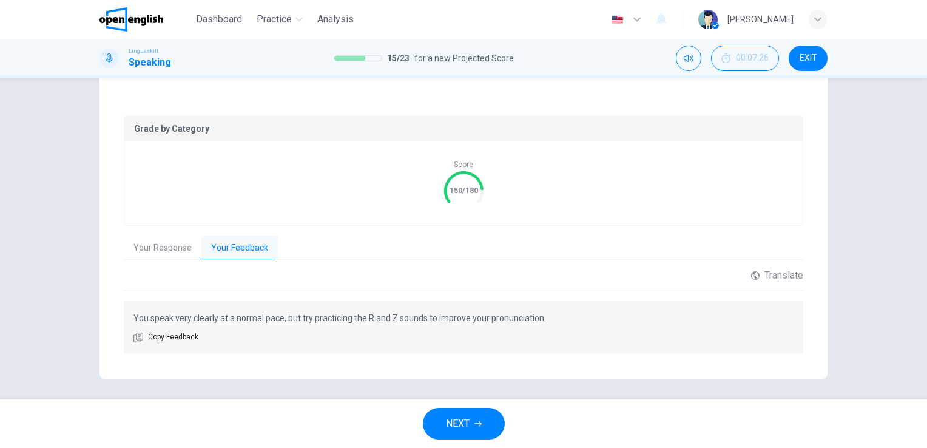
scroll to position [212, 0]
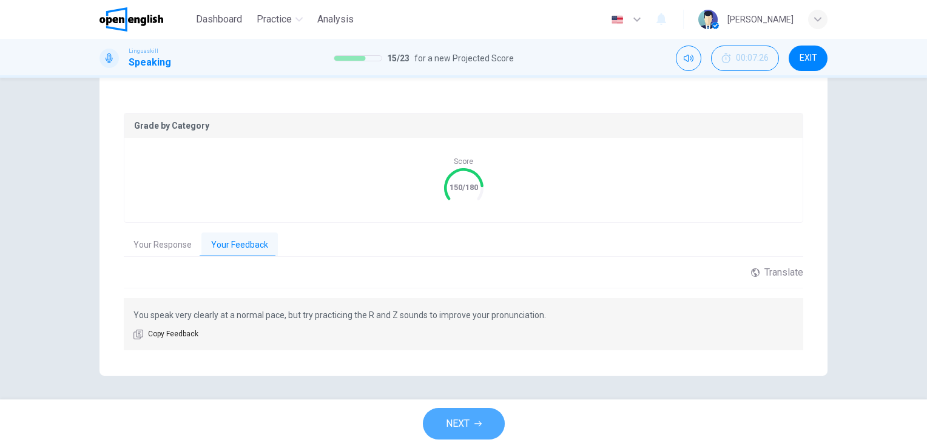
click at [460, 426] on span "NEXT" at bounding box center [458, 423] width 24 height 17
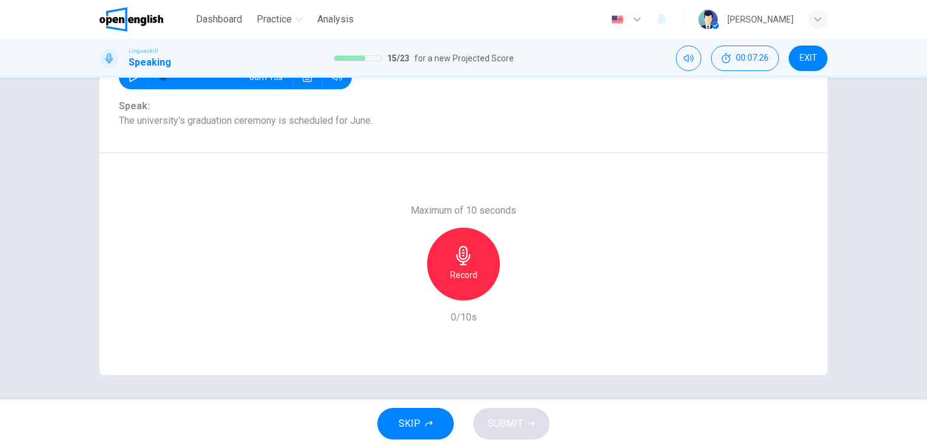
scroll to position [148, 0]
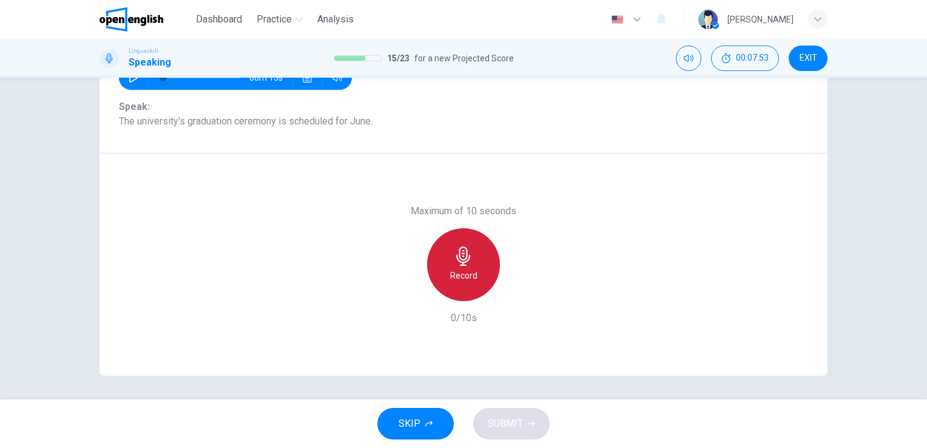
click at [466, 249] on icon "button" at bounding box center [463, 255] width 19 height 19
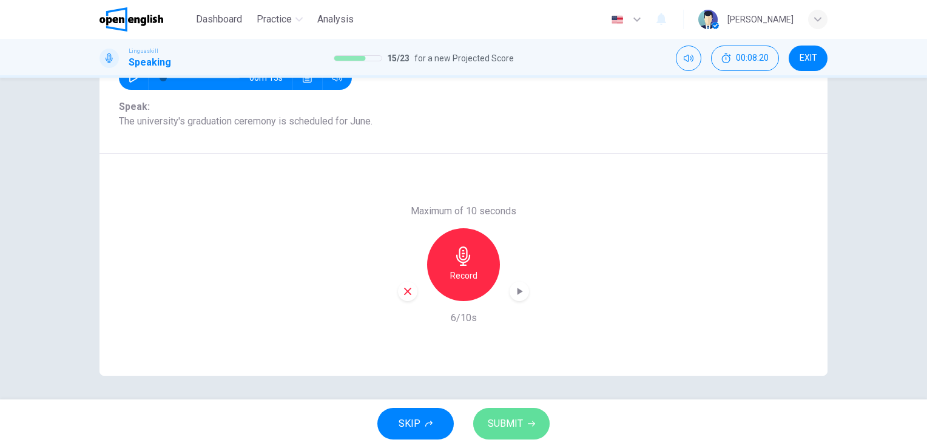
click at [497, 432] on button "SUBMIT" at bounding box center [511, 424] width 76 height 32
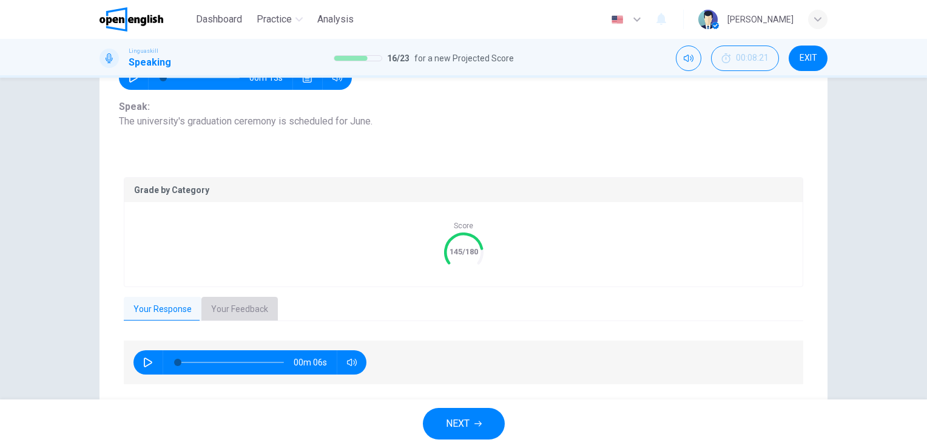
click at [226, 306] on button "Your Feedback" at bounding box center [239, 309] width 76 height 25
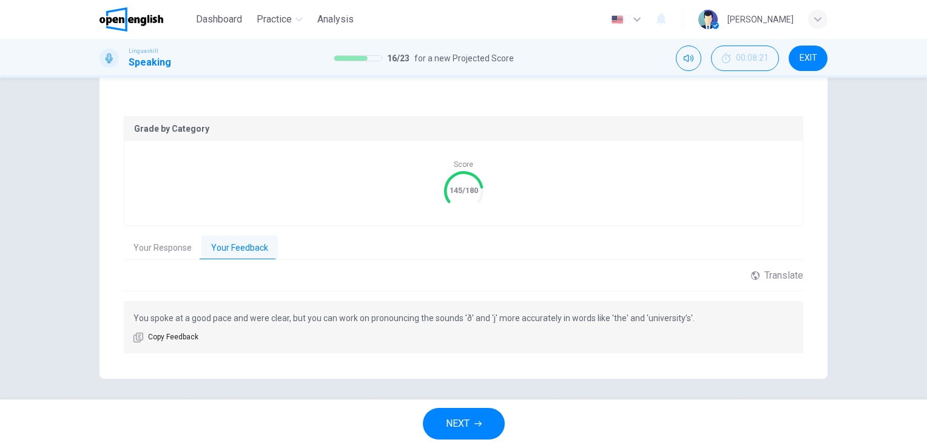
scroll to position [212, 0]
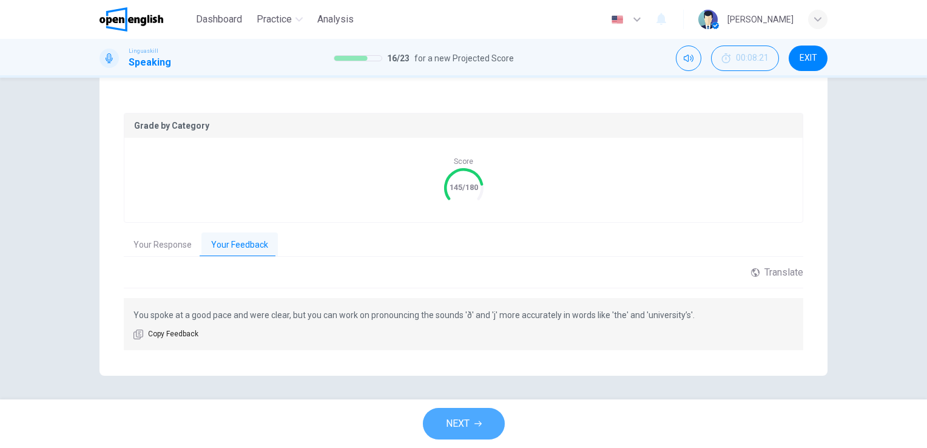
click at [456, 418] on span "NEXT" at bounding box center [458, 423] width 24 height 17
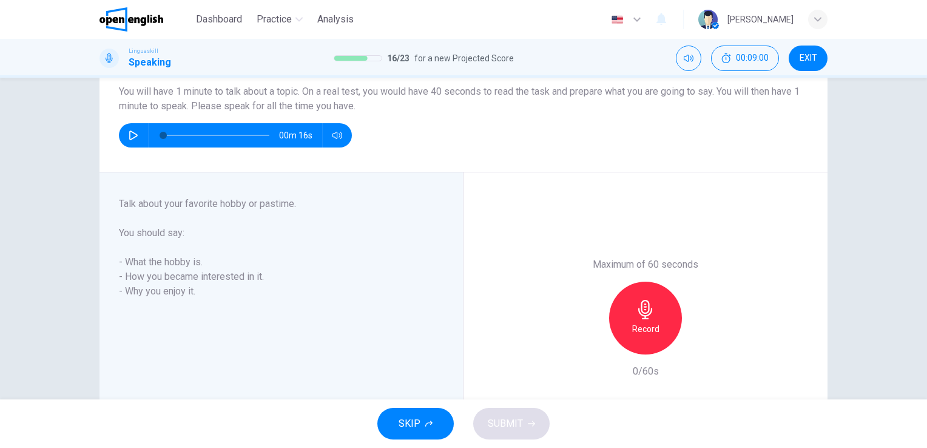
scroll to position [81, 0]
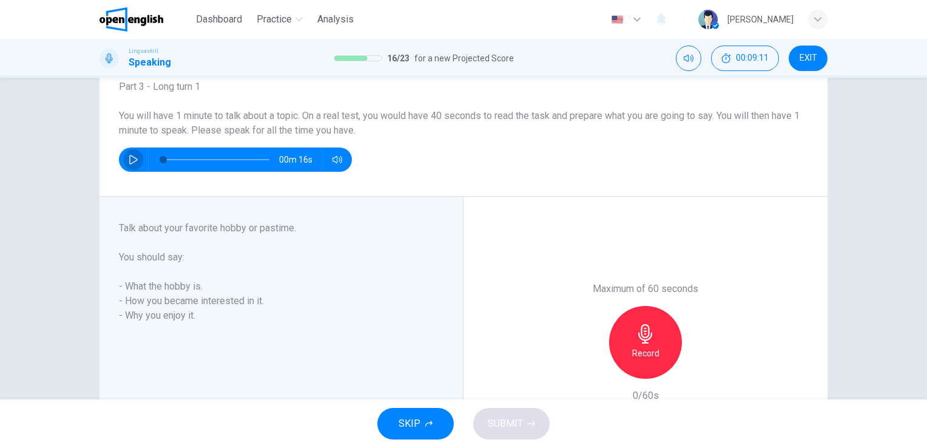
click at [131, 156] on icon "button" at bounding box center [134, 160] width 10 height 10
click at [640, 331] on icon "button" at bounding box center [645, 333] width 19 height 19
click at [638, 332] on icon "button" at bounding box center [645, 333] width 14 height 19
click at [511, 428] on span "SUBMIT" at bounding box center [505, 423] width 35 height 17
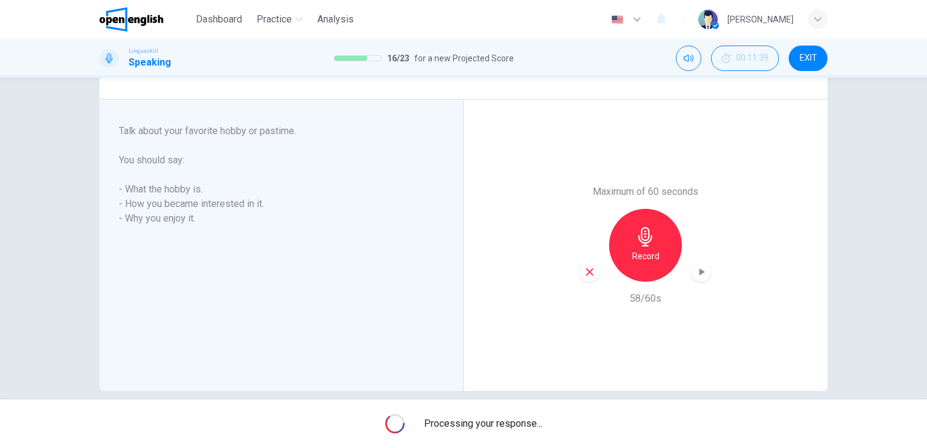
scroll to position [193, 0]
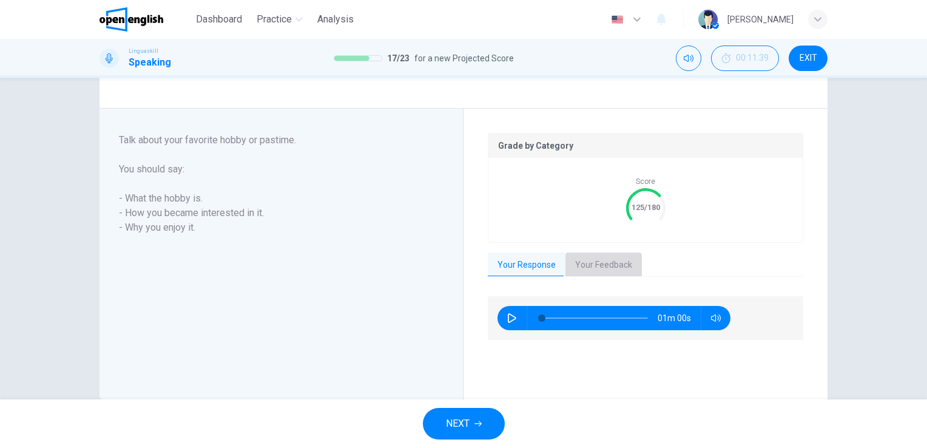
click at [606, 263] on button "Your Feedback" at bounding box center [603, 264] width 76 height 25
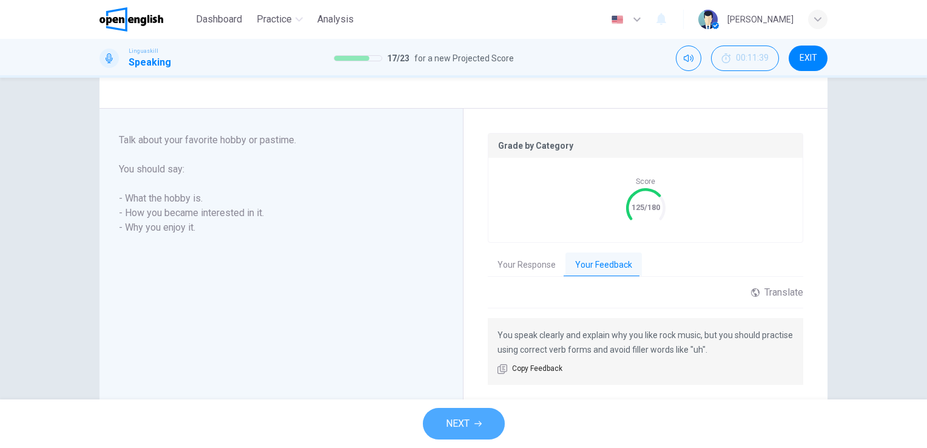
click at [465, 423] on span "NEXT" at bounding box center [458, 423] width 24 height 17
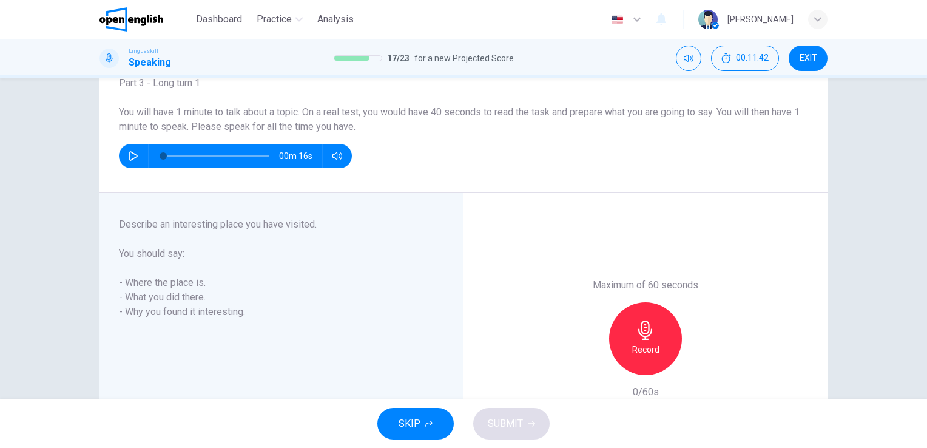
scroll to position [72, 0]
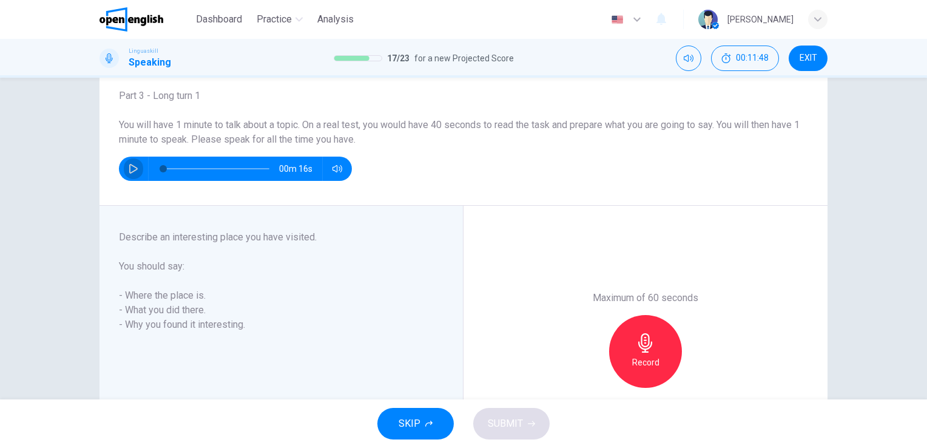
click at [129, 169] on icon "button" at bounding box center [134, 169] width 10 height 10
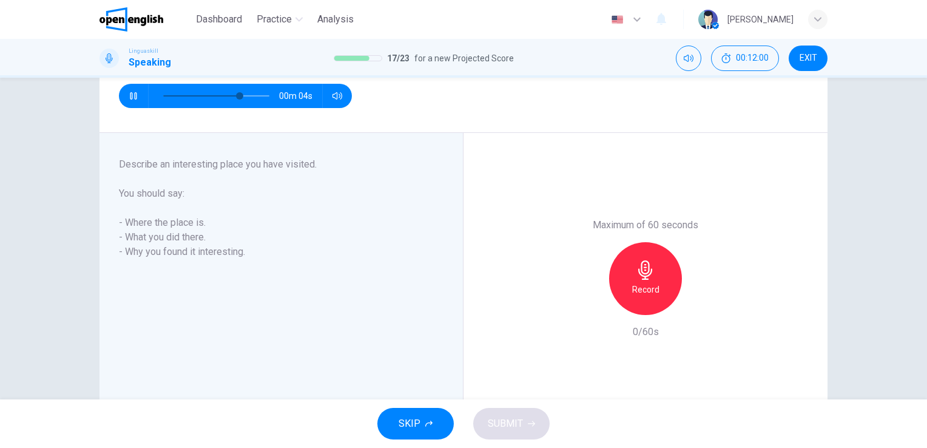
scroll to position [169, 0]
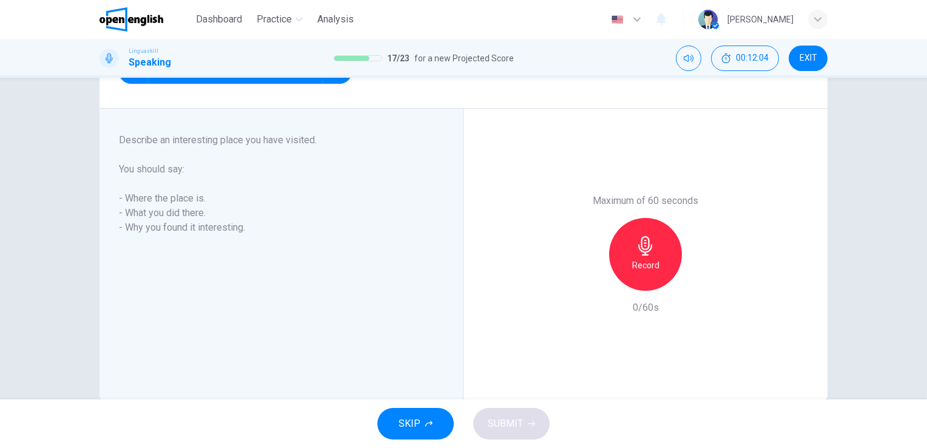
type input "*"
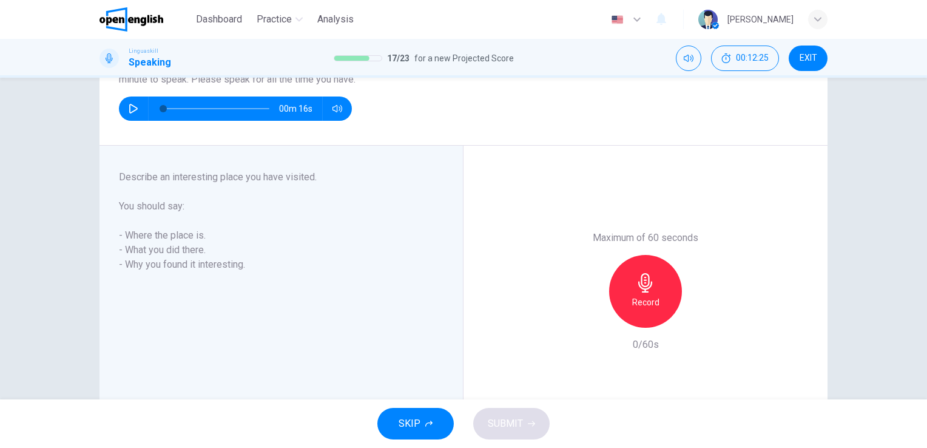
scroll to position [120, 0]
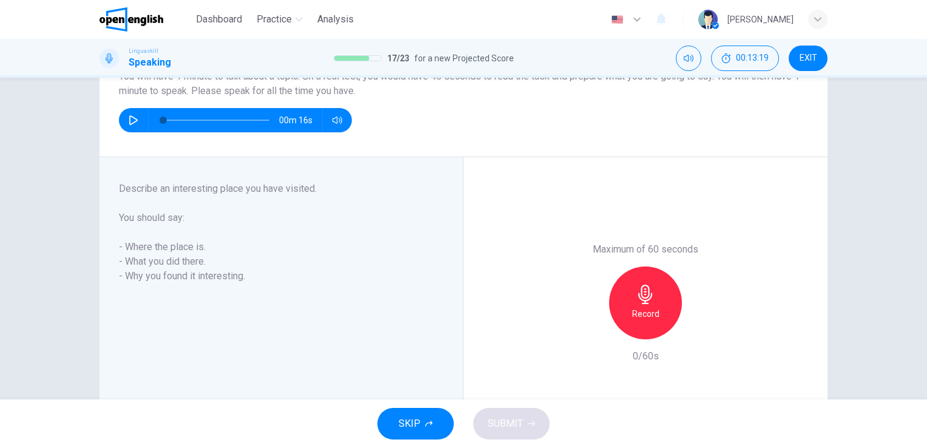
click at [640, 297] on icon "button" at bounding box center [645, 293] width 14 height 19
click at [645, 290] on icon "button" at bounding box center [645, 293] width 14 height 19
click at [514, 425] on span "SUBMIT" at bounding box center [505, 423] width 35 height 17
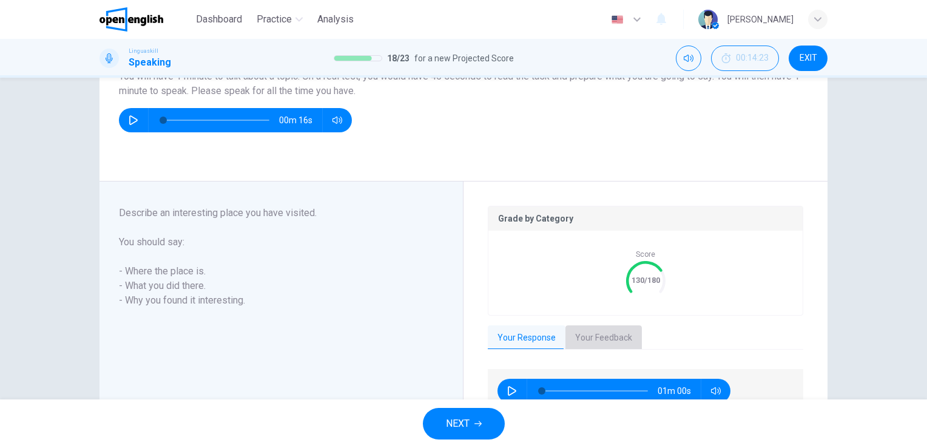
click at [608, 330] on button "Your Feedback" at bounding box center [603, 337] width 76 height 25
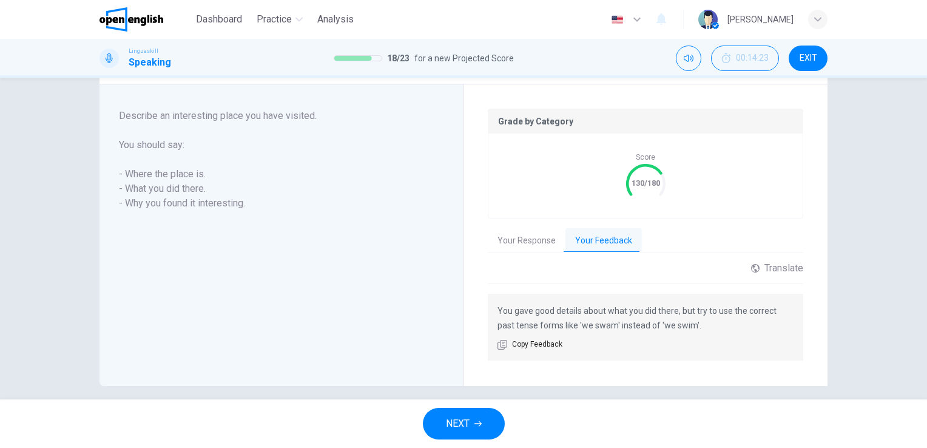
scroll to position [227, 0]
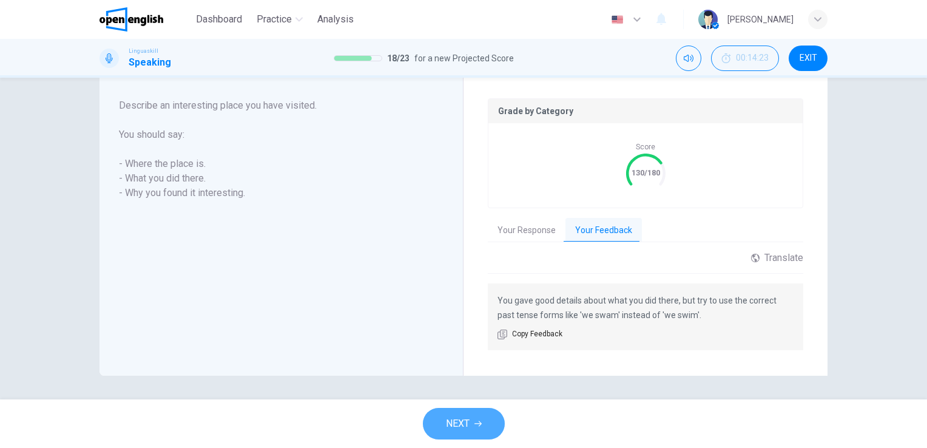
click at [480, 416] on button "NEXT" at bounding box center [464, 424] width 82 height 32
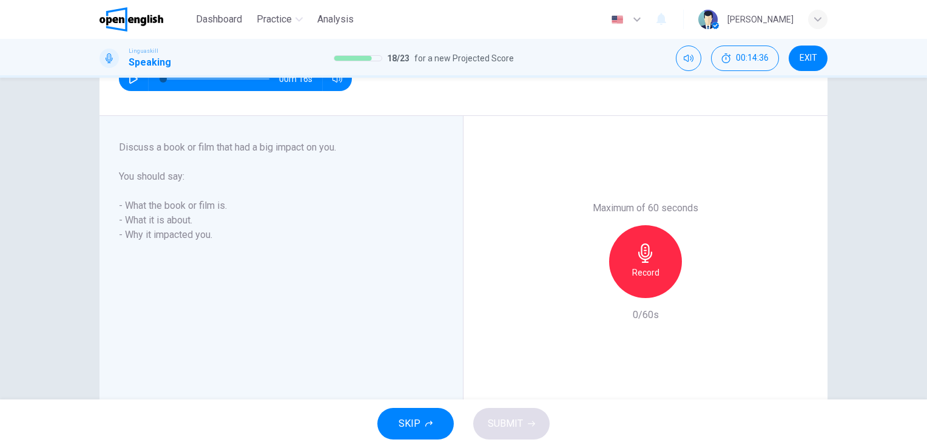
scroll to position [137, 0]
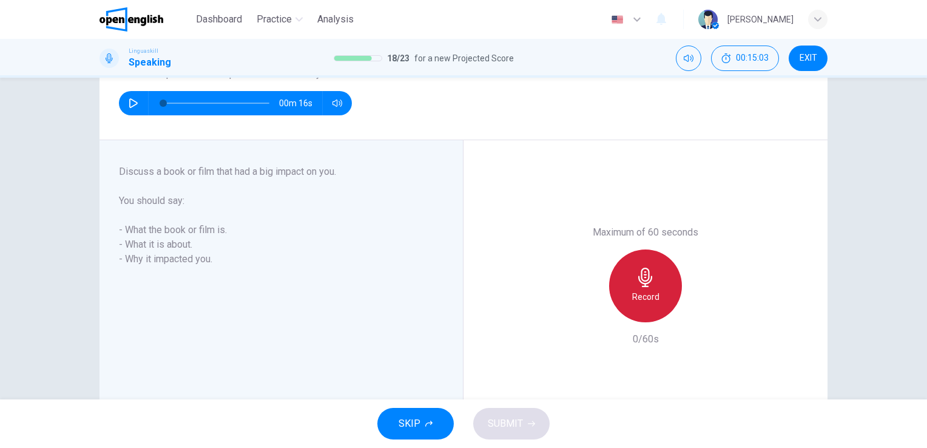
click at [645, 270] on icon "button" at bounding box center [645, 276] width 14 height 19
click at [639, 274] on icon "button" at bounding box center [645, 276] width 19 height 19
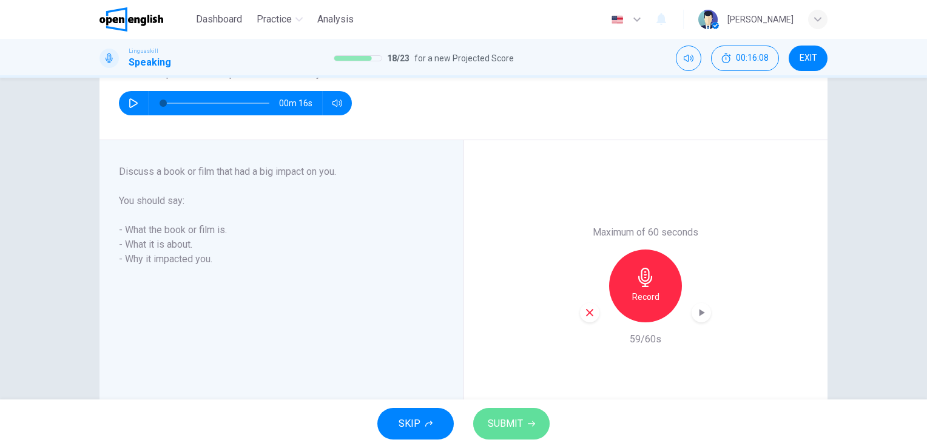
click at [512, 425] on span "SUBMIT" at bounding box center [505, 423] width 35 height 17
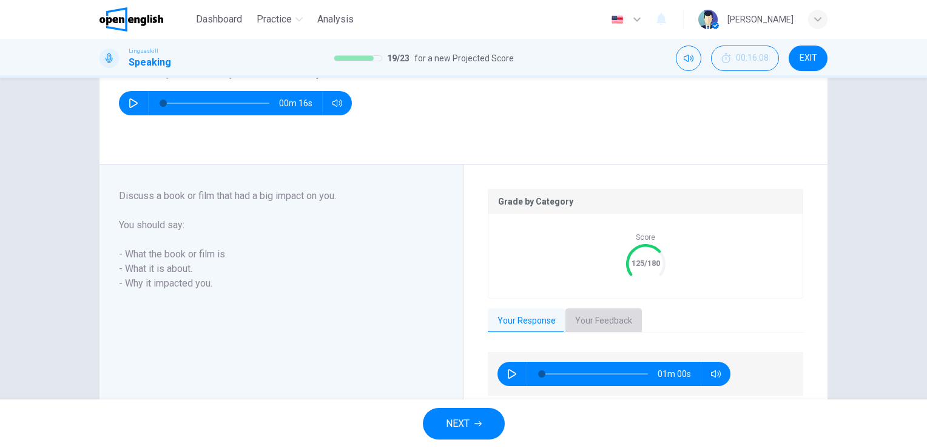
click at [602, 308] on button "Your Feedback" at bounding box center [603, 320] width 76 height 25
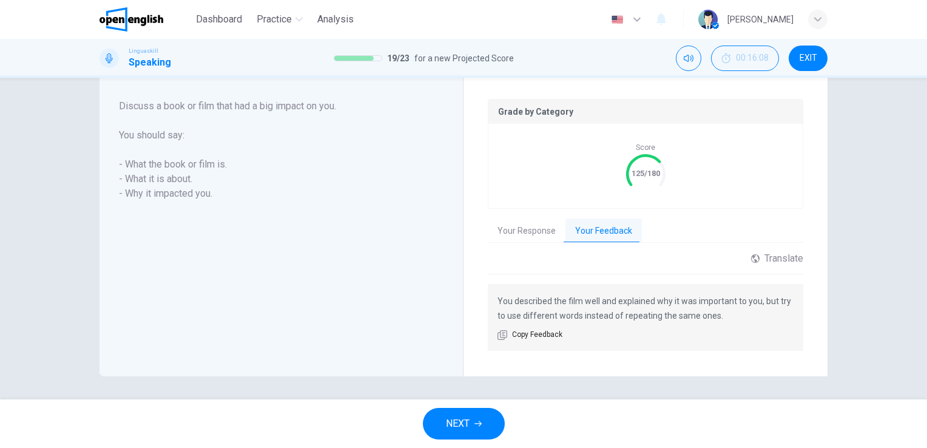
scroll to position [226, 0]
click at [470, 423] on button "NEXT" at bounding box center [464, 424] width 82 height 32
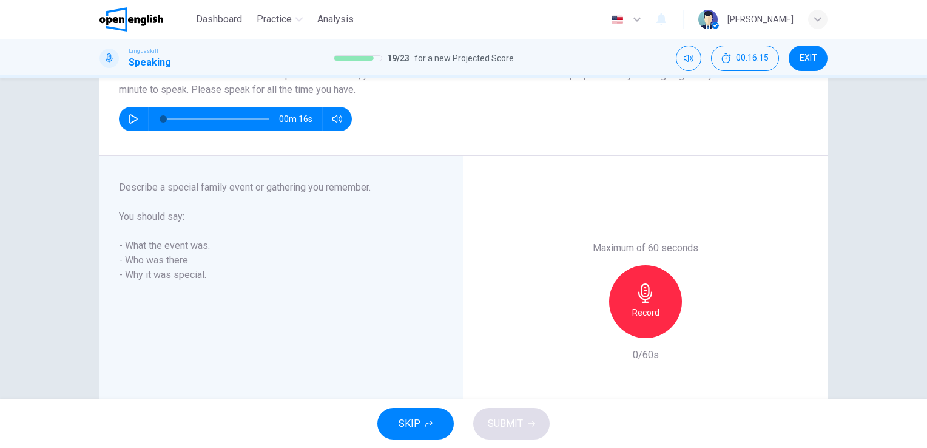
scroll to position [146, 0]
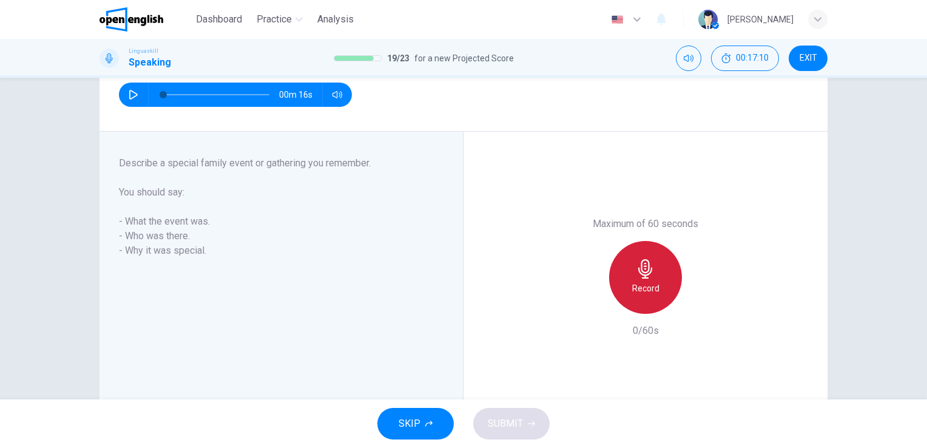
click at [642, 267] on icon "button" at bounding box center [645, 268] width 19 height 19
click at [636, 266] on icon "button" at bounding box center [645, 268] width 19 height 19
click at [637, 266] on icon "button" at bounding box center [645, 268] width 19 height 19
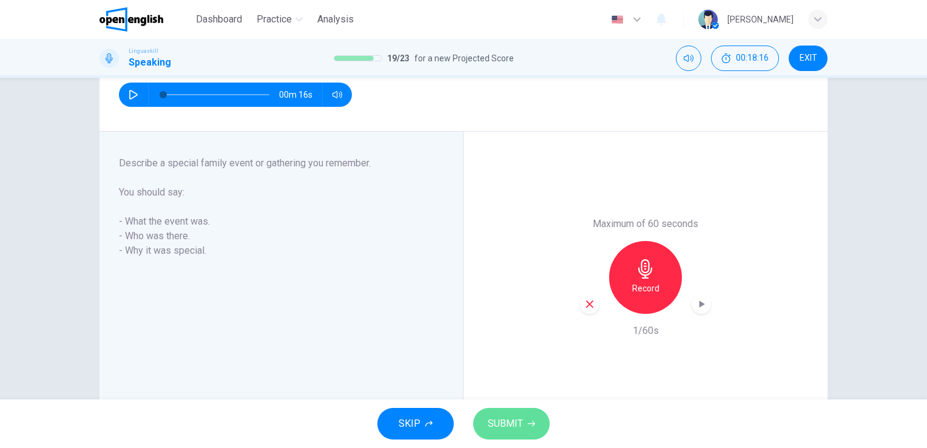
click at [500, 427] on span "SUBMIT" at bounding box center [505, 423] width 35 height 17
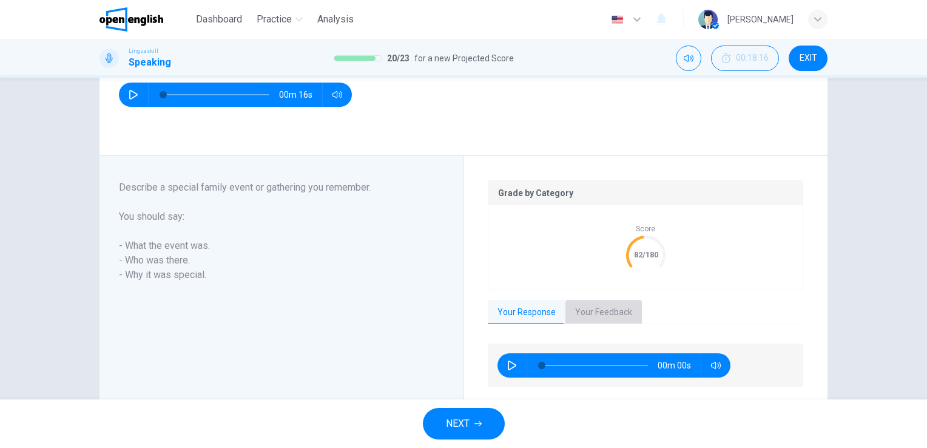
click at [596, 304] on button "Your Feedback" at bounding box center [603, 312] width 76 height 25
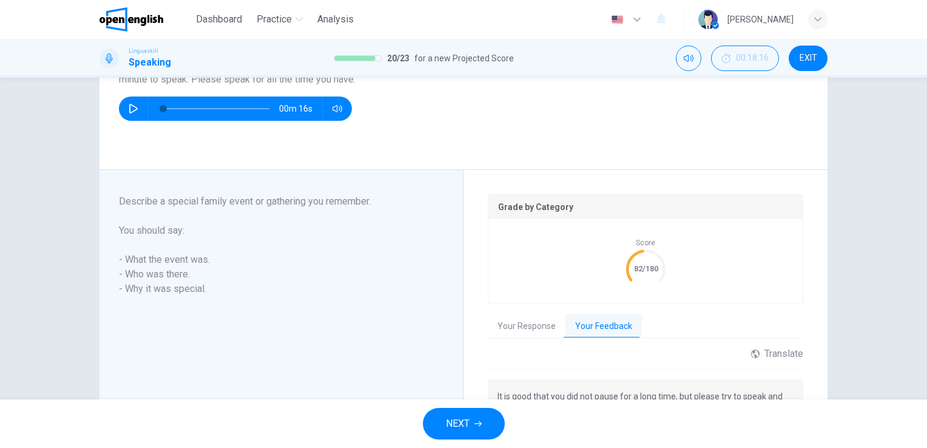
scroll to position [121, 0]
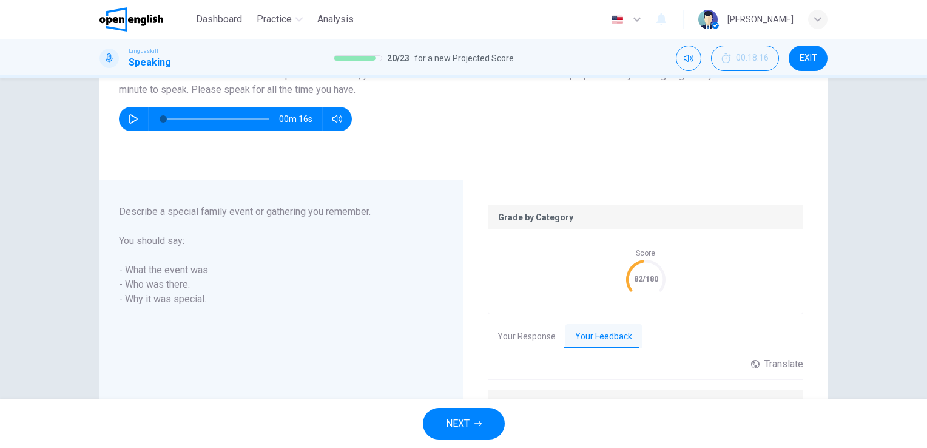
click at [465, 426] on span "NEXT" at bounding box center [458, 423] width 24 height 17
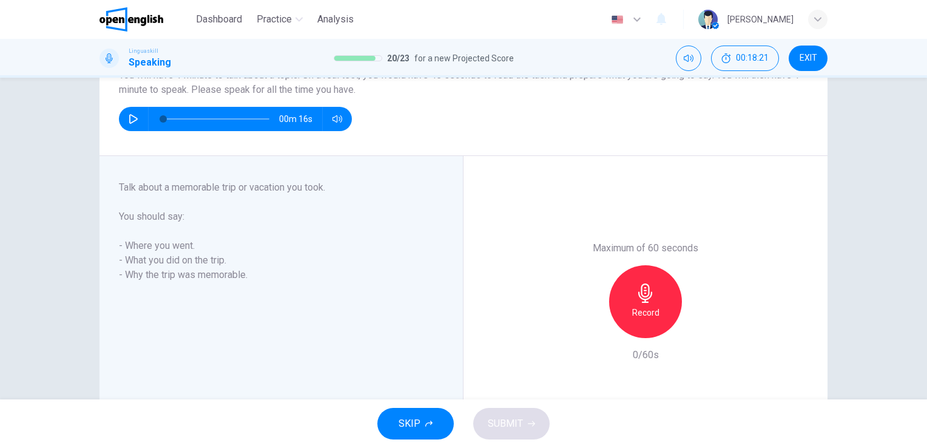
click at [919, 83] on div "Question 21 Part 3 - Long turn 1 You will have 1 minute to talk about a topic. …" at bounding box center [463, 238] width 927 height 321
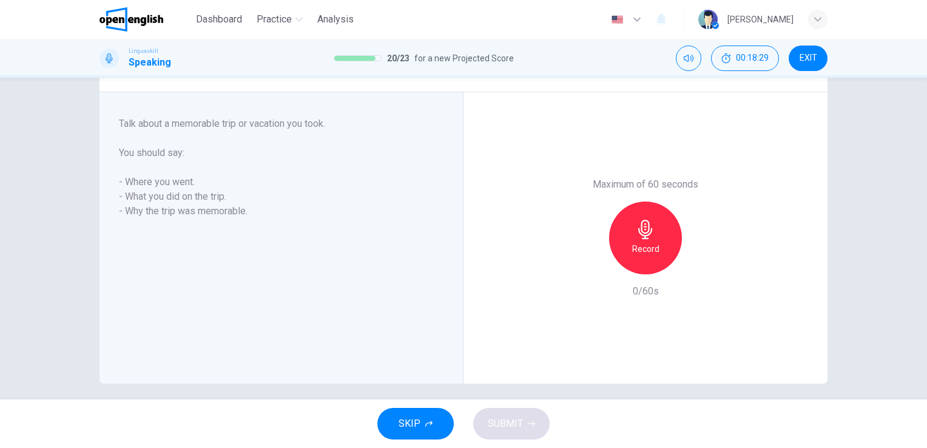
scroll to position [193, 0]
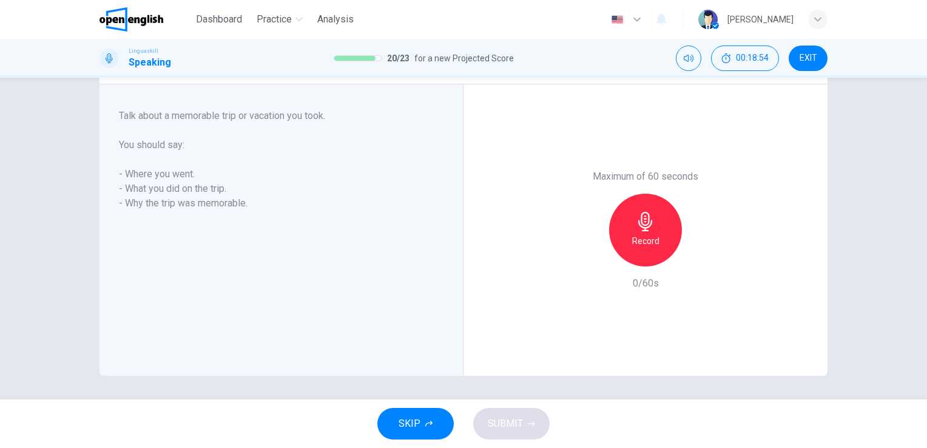
click at [650, 220] on icon "button" at bounding box center [645, 221] width 19 height 19
click at [510, 423] on span "SUBMIT" at bounding box center [505, 423] width 35 height 17
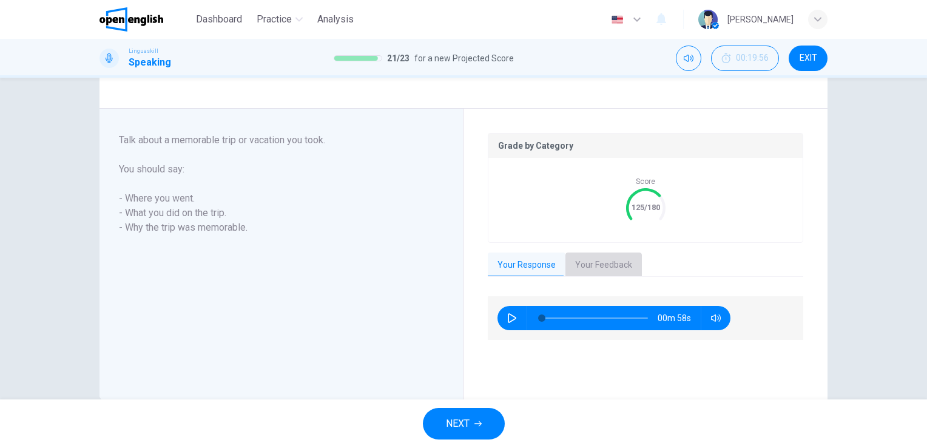
click at [605, 260] on button "Your Feedback" at bounding box center [603, 264] width 76 height 25
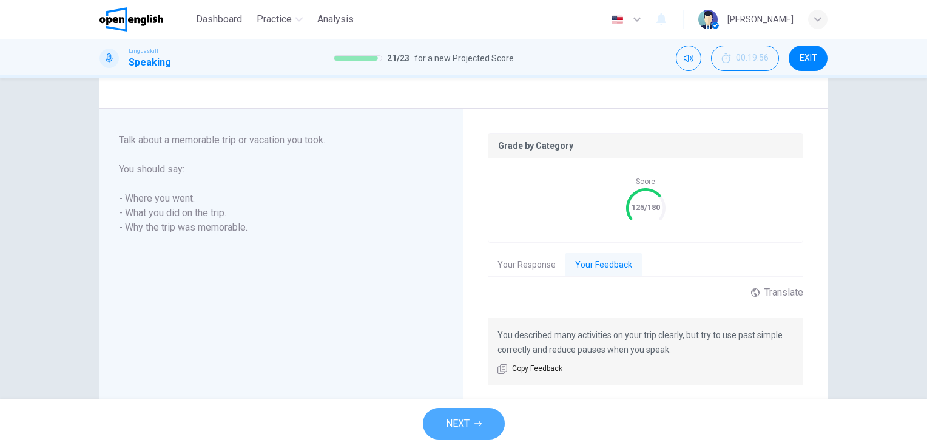
click at [468, 421] on span "NEXT" at bounding box center [458, 423] width 24 height 17
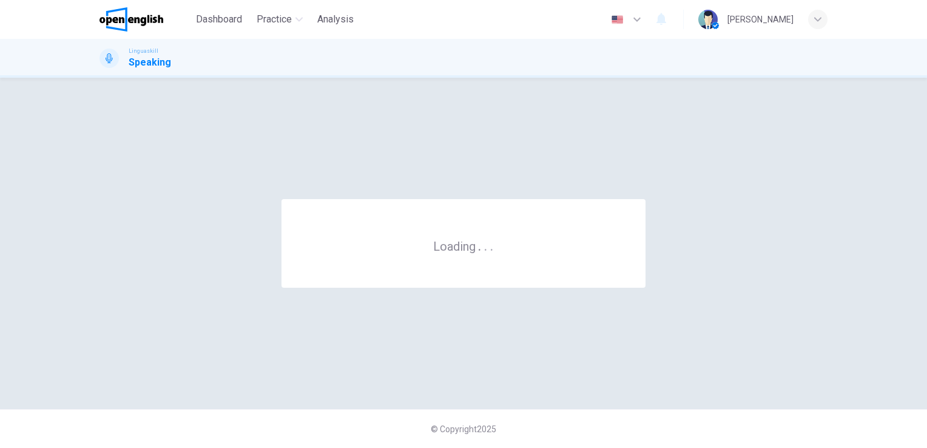
scroll to position [0, 0]
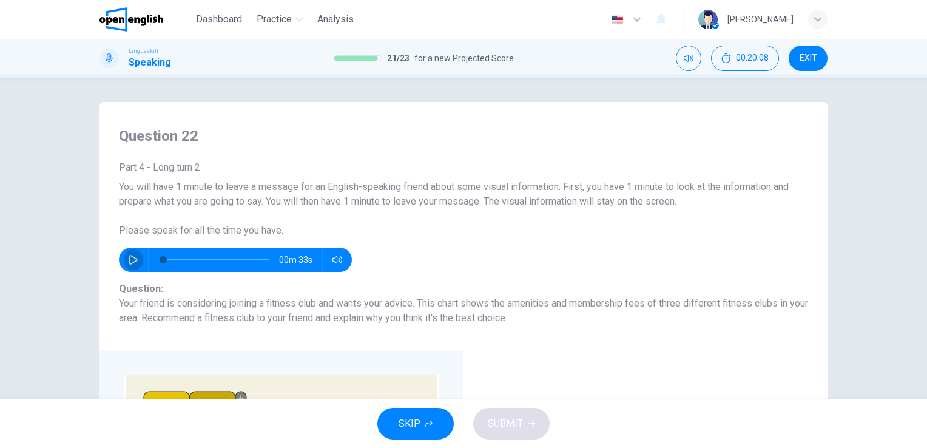
click at [129, 258] on icon "button" at bounding box center [134, 260] width 10 height 10
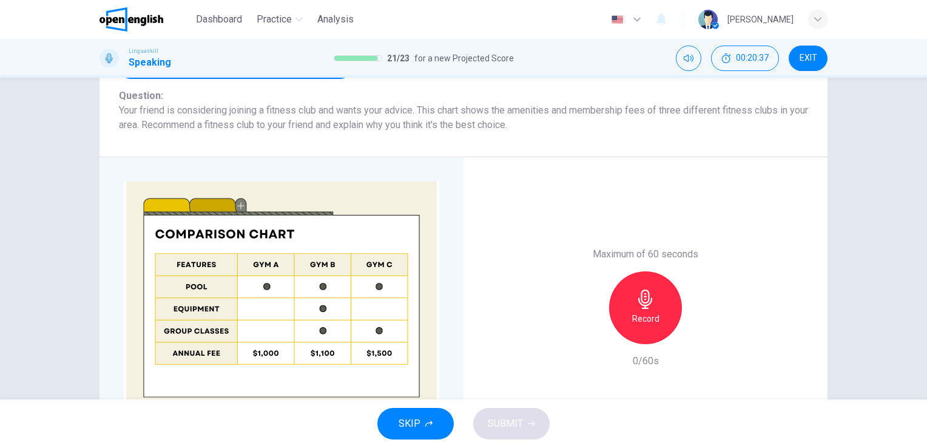
scroll to position [194, 0]
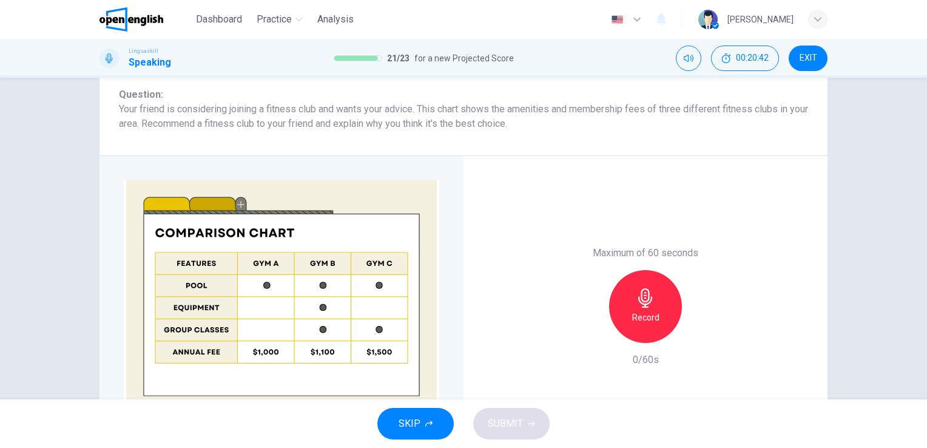
type input "*"
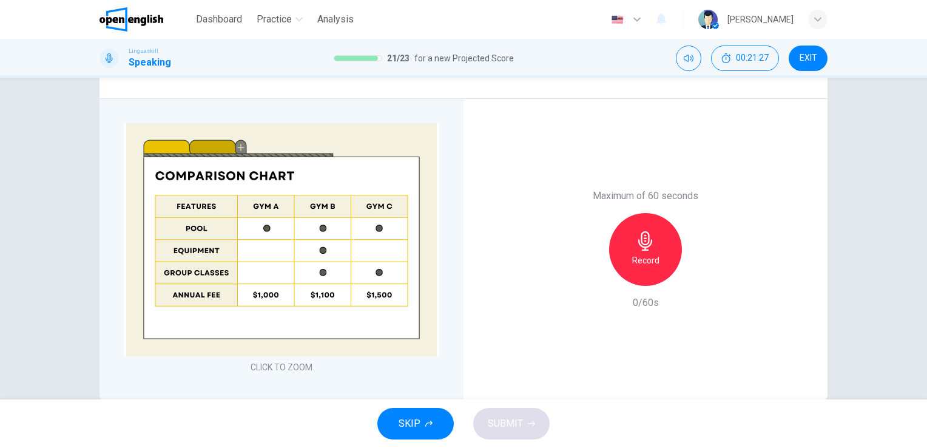
scroll to position [275, 0]
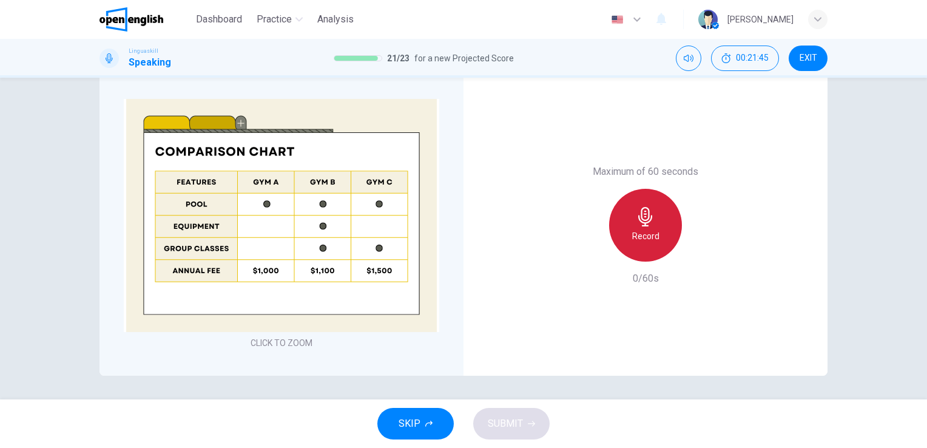
click at [650, 220] on icon "button" at bounding box center [645, 216] width 19 height 19
click at [638, 221] on icon "button" at bounding box center [645, 216] width 14 height 19
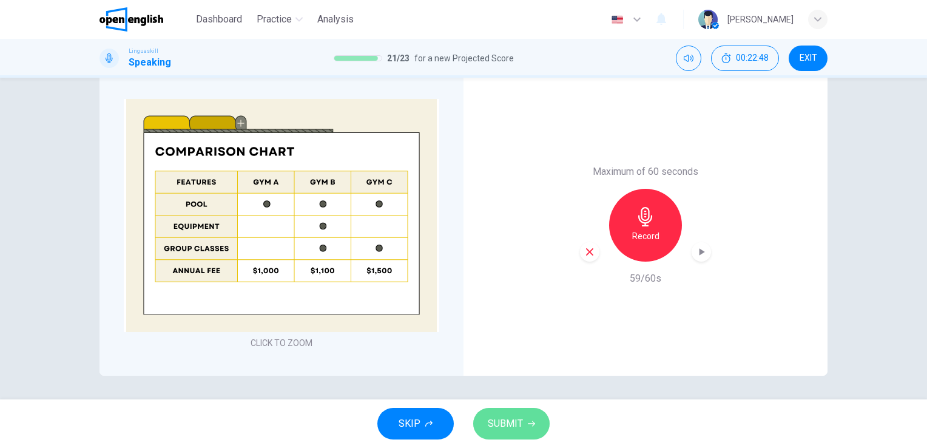
click at [495, 420] on span "SUBMIT" at bounding box center [505, 423] width 35 height 17
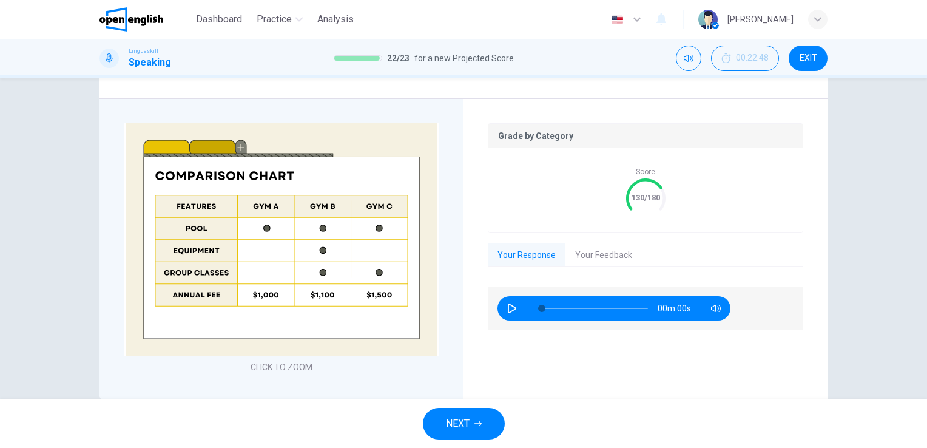
scroll to position [300, 0]
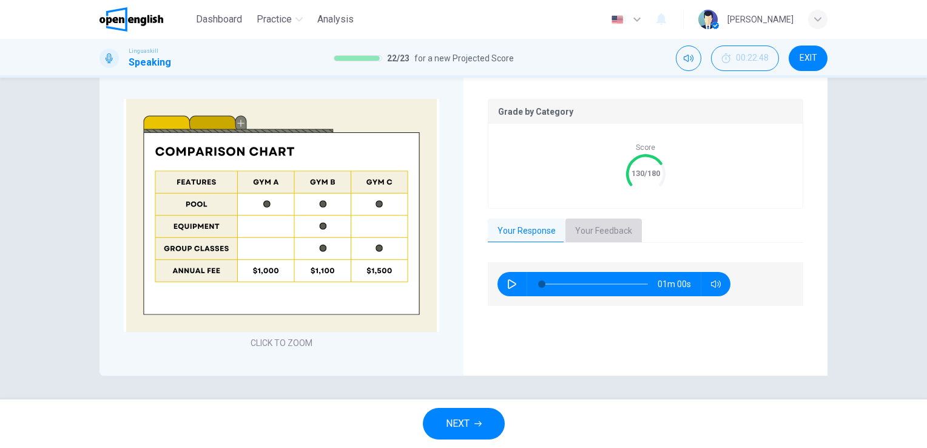
click at [585, 225] on button "Your Feedback" at bounding box center [603, 230] width 76 height 25
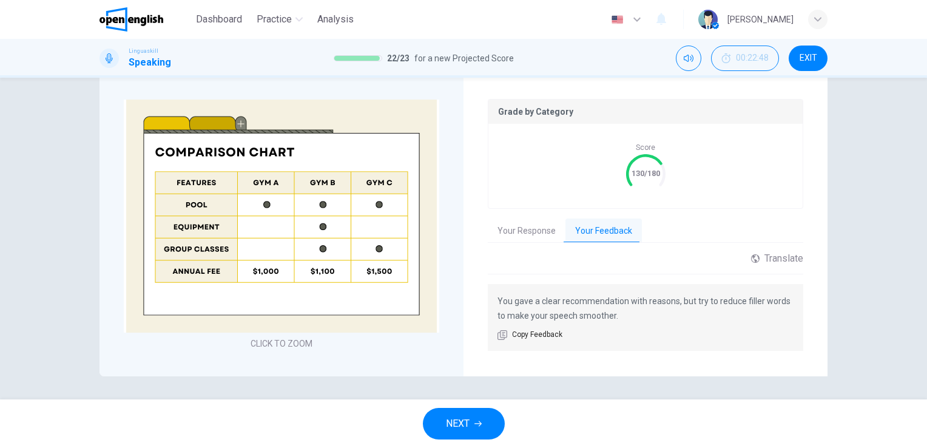
scroll to position [300, 0]
click at [456, 428] on span "NEXT" at bounding box center [458, 423] width 24 height 17
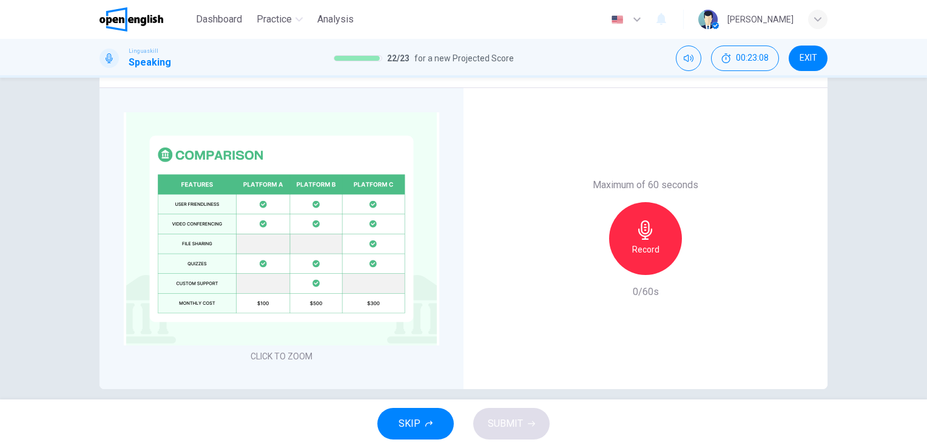
scroll to position [275, 0]
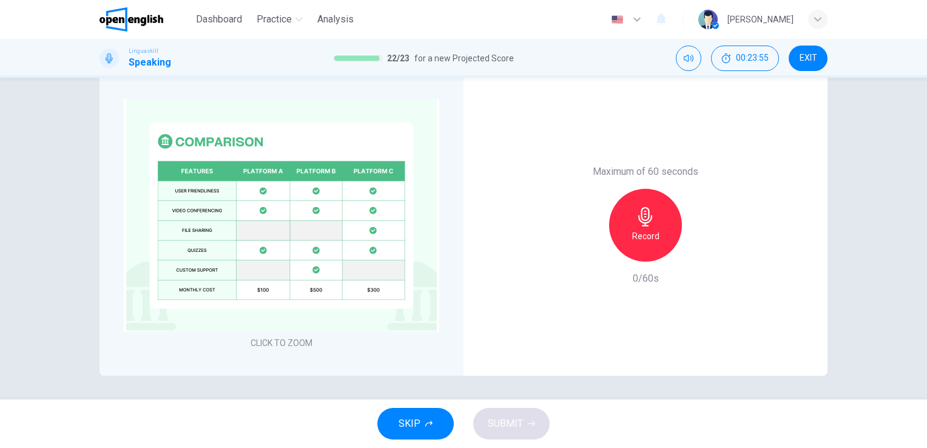
click at [919, 83] on div "Question 23 Part 4 - Long turn 2 You will have 1 minute to leave a message for …" at bounding box center [463, 238] width 927 height 321
click at [917, 82] on div "Question 23 Part 4 - Long turn 2 You will have 1 minute to leave a message for …" at bounding box center [463, 238] width 927 height 321
click at [631, 220] on div "Record" at bounding box center [645, 225] width 73 height 73
click at [643, 213] on icon "button" at bounding box center [645, 216] width 14 height 19
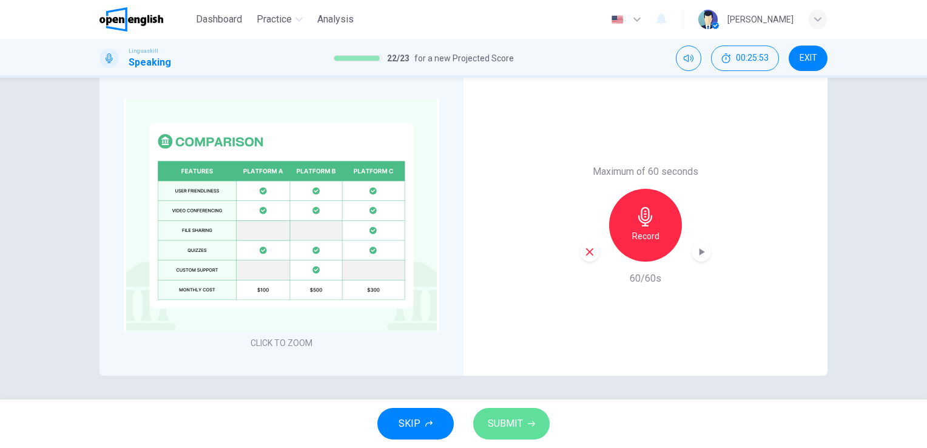
click at [519, 426] on span "SUBMIT" at bounding box center [505, 423] width 35 height 17
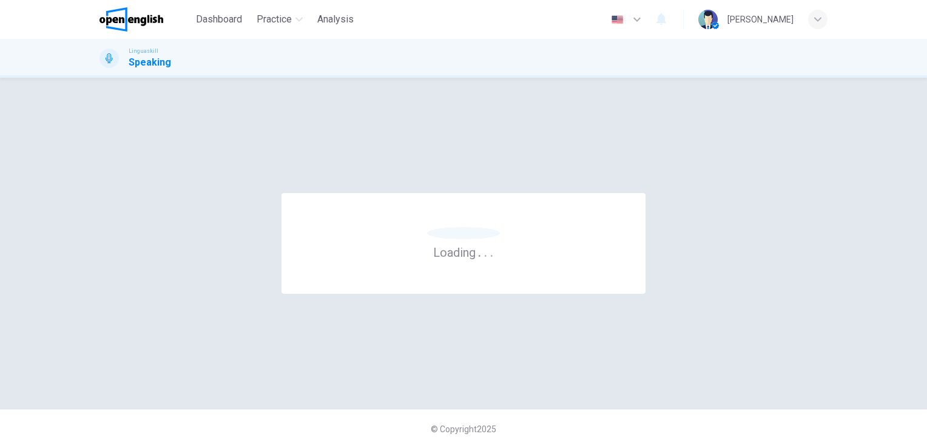
scroll to position [0, 0]
